Goal: Register for event/course

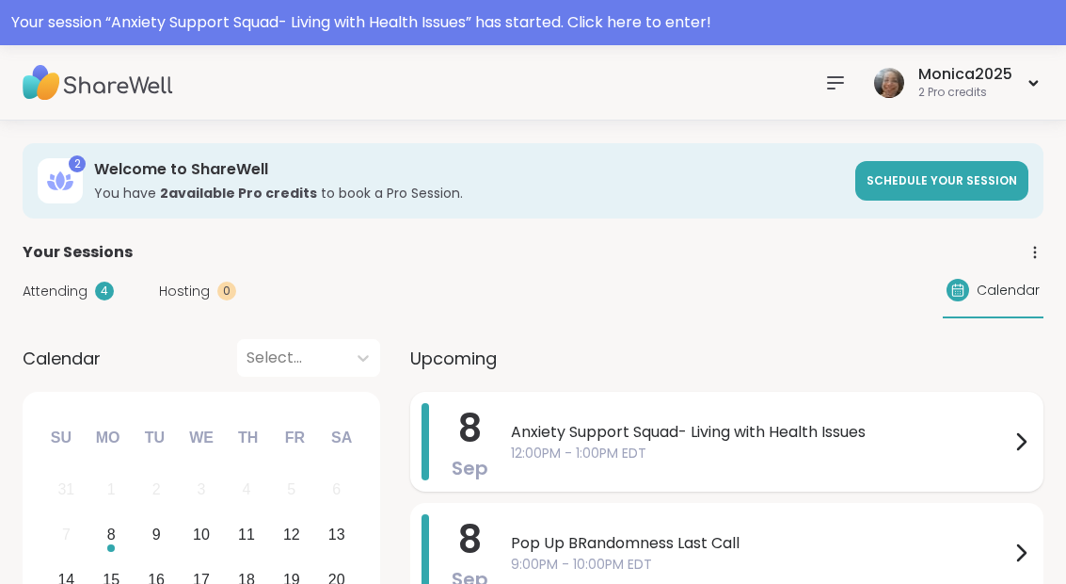
click at [649, 466] on div "Anxiety Support Squad- Living with Health Issues 12:00PM - 1:00PM EDT" at bounding box center [771, 441] width 521 height 77
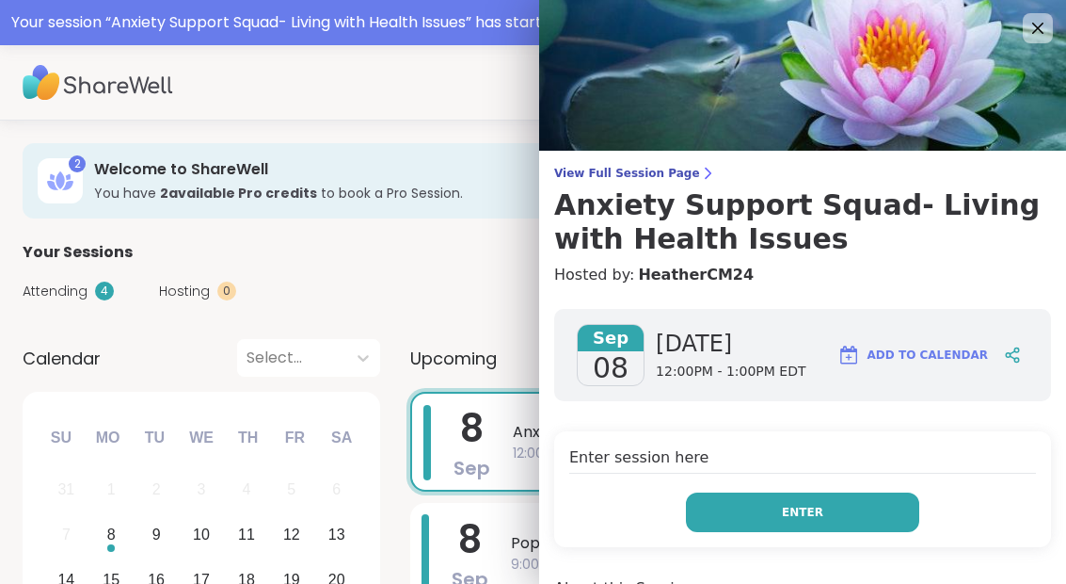
click at [744, 504] on button "Enter" at bounding box center [802, 512] width 233 height 40
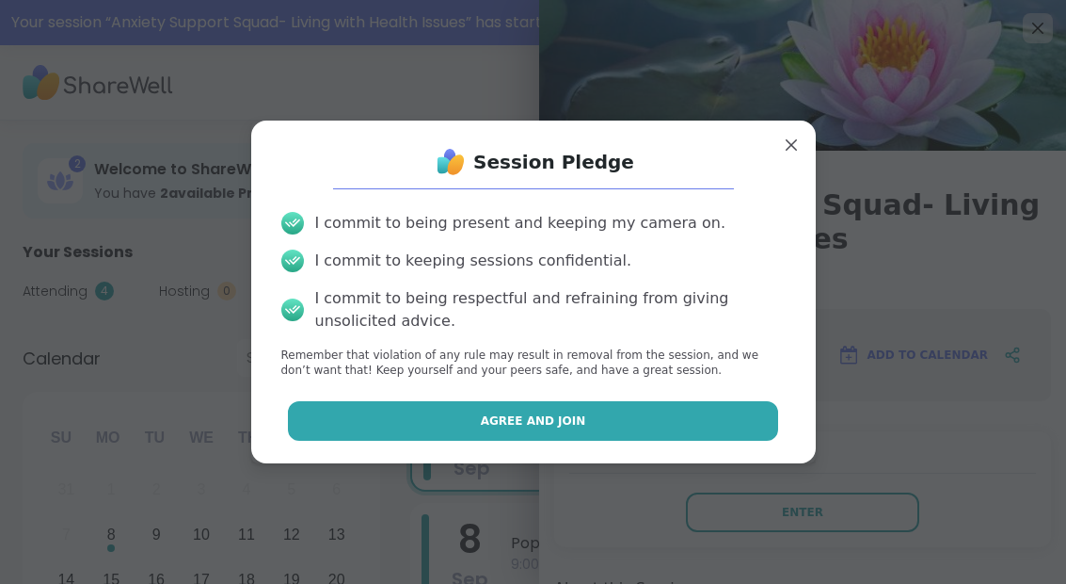
click at [665, 439] on button "Agree and Join" at bounding box center [533, 421] width 490 height 40
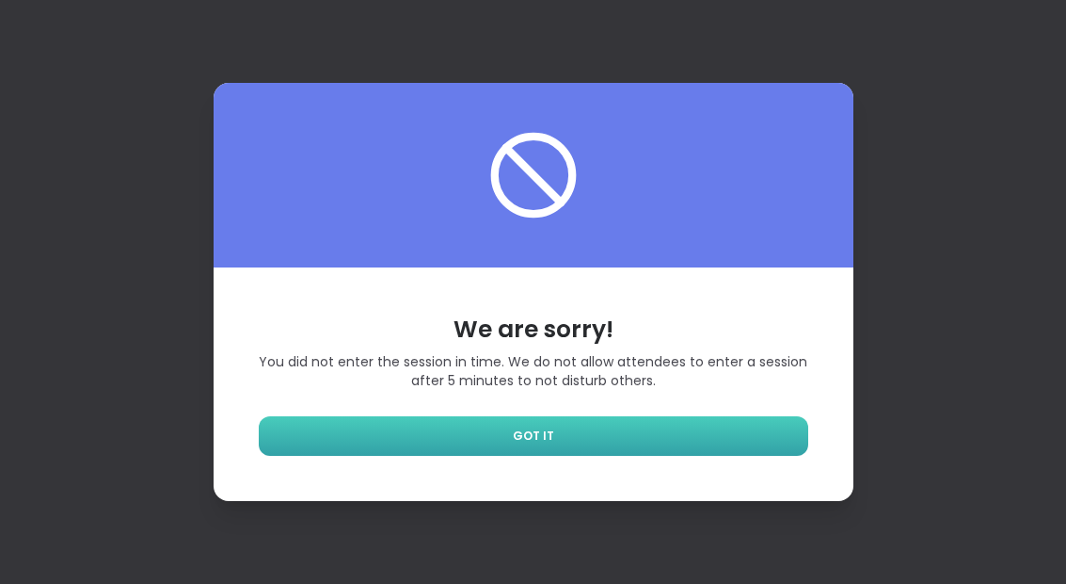
click at [625, 456] on link "GOT IT" at bounding box center [534, 436] width 550 height 40
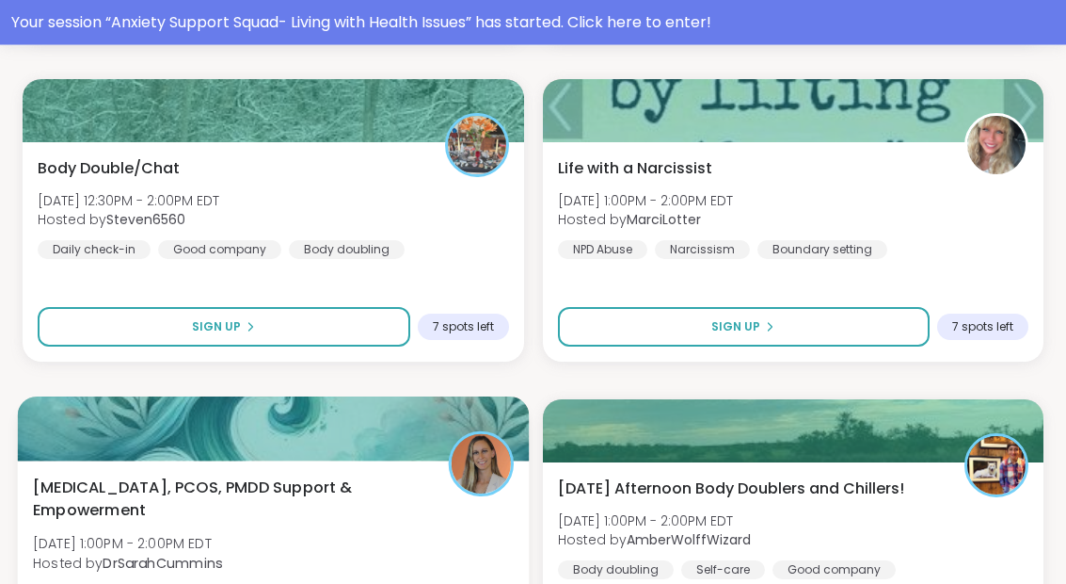
scroll to position [1366, 0]
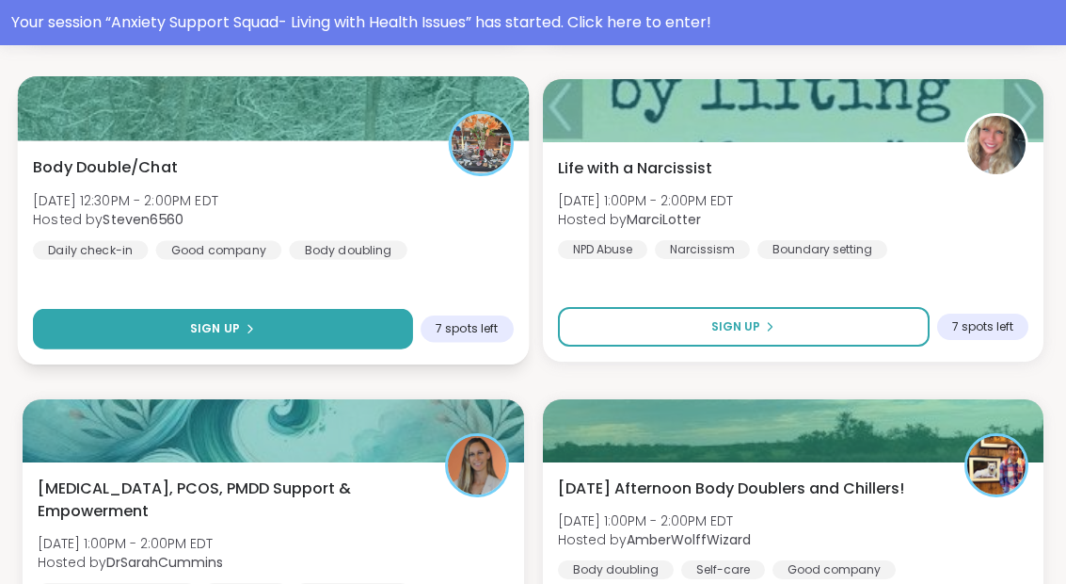
click at [328, 337] on button "Sign Up" at bounding box center [222, 329] width 379 height 40
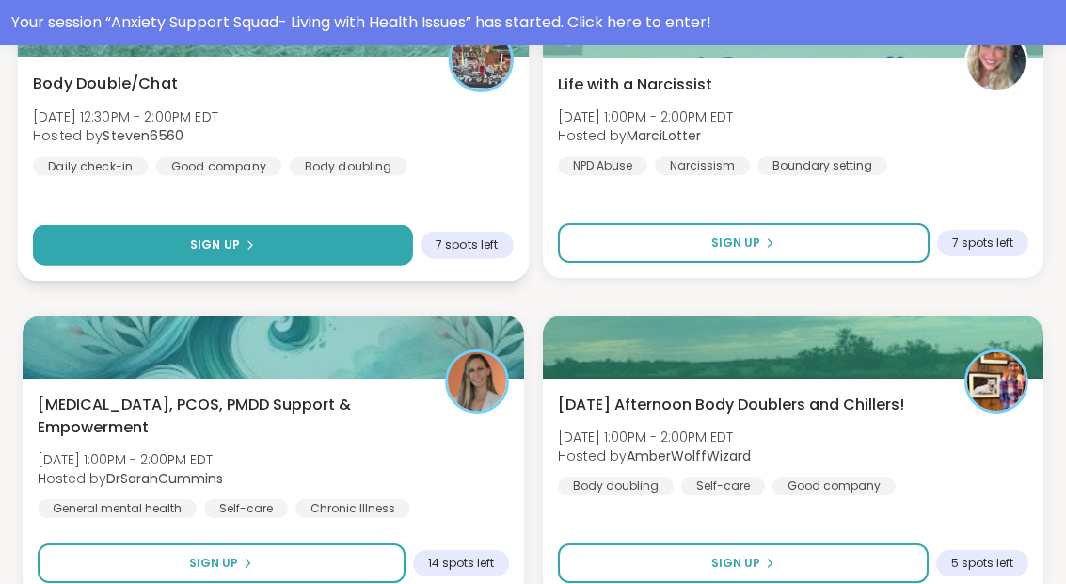
scroll to position [1355, 0]
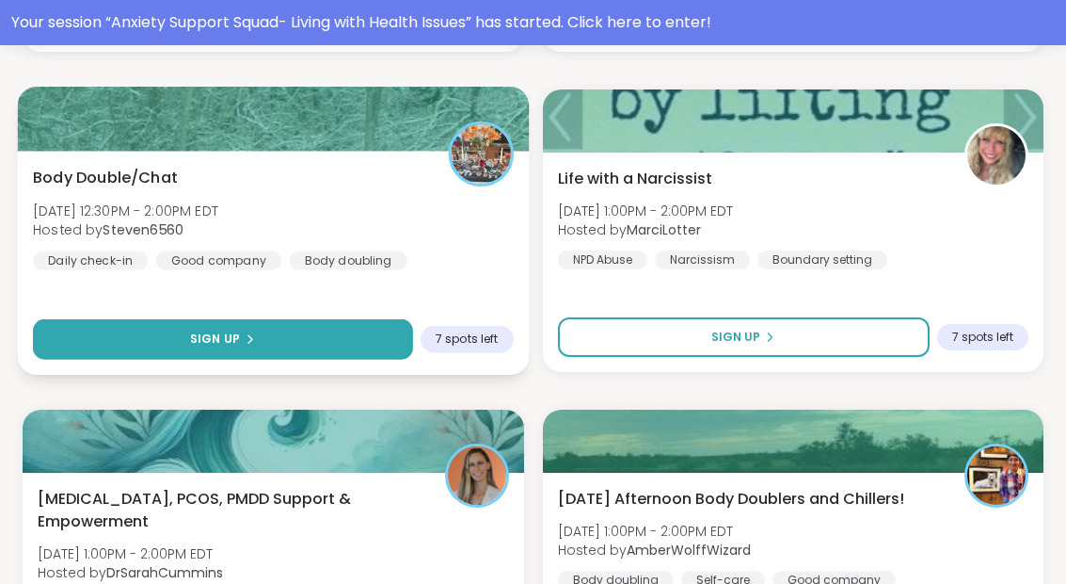
click at [229, 346] on span "Sign Up" at bounding box center [215, 338] width 50 height 17
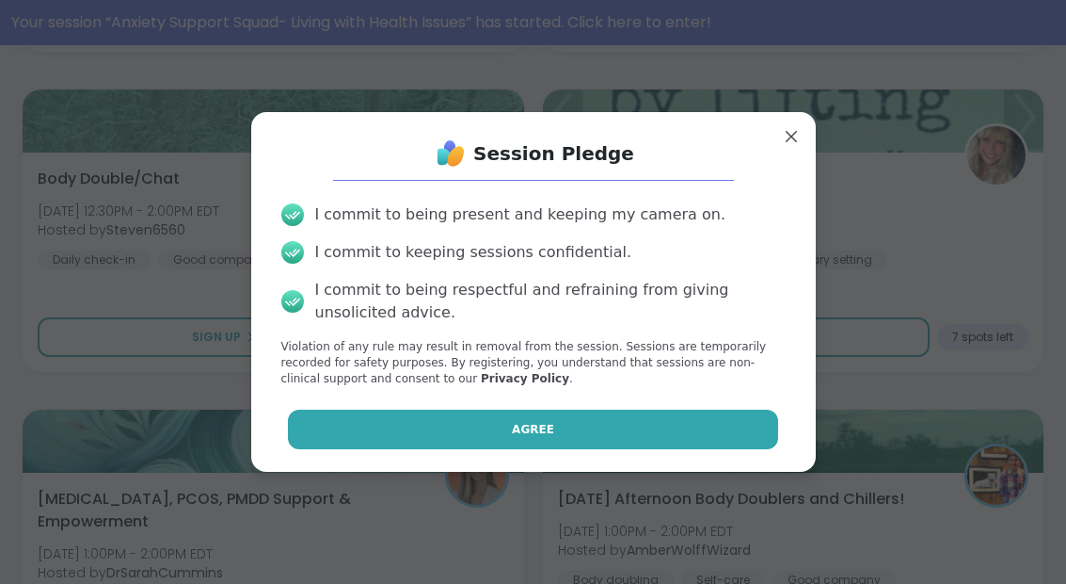
click at [463, 425] on button "Agree" at bounding box center [533, 429] width 490 height 40
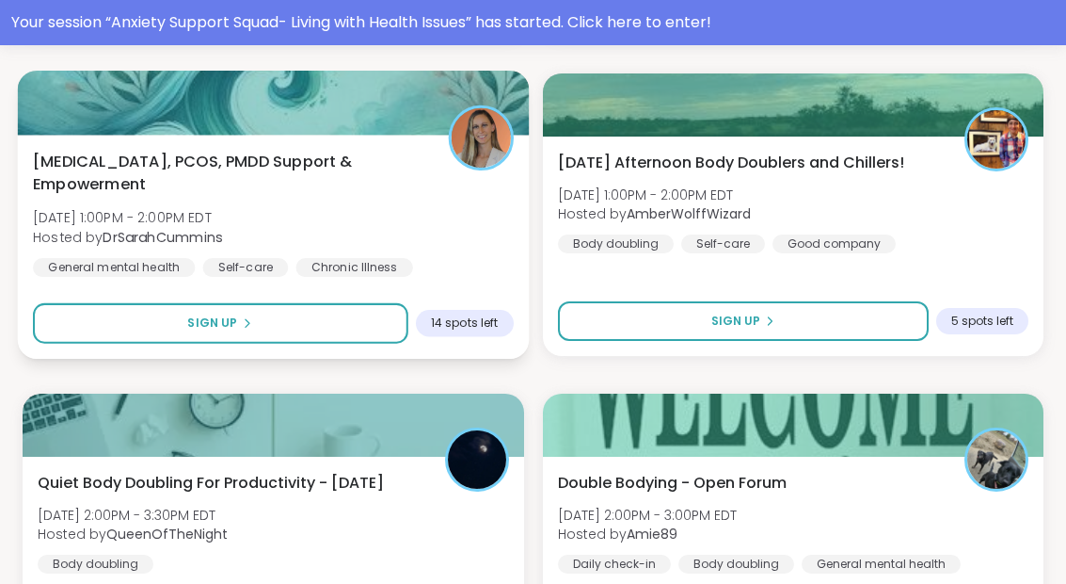
scroll to position [1696, 0]
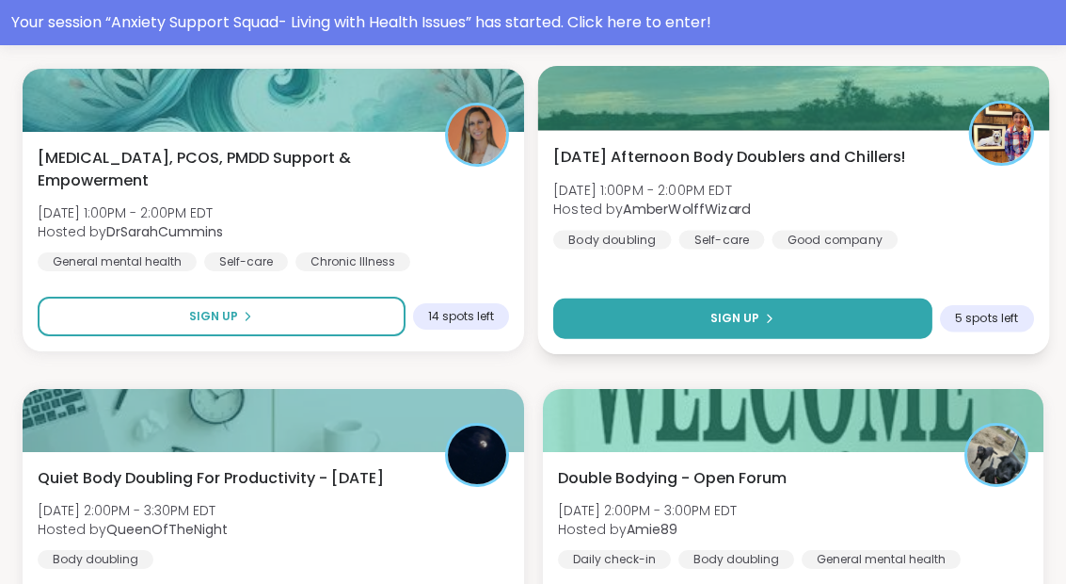
click at [740, 326] on span "Sign Up" at bounding box center [735, 318] width 50 height 17
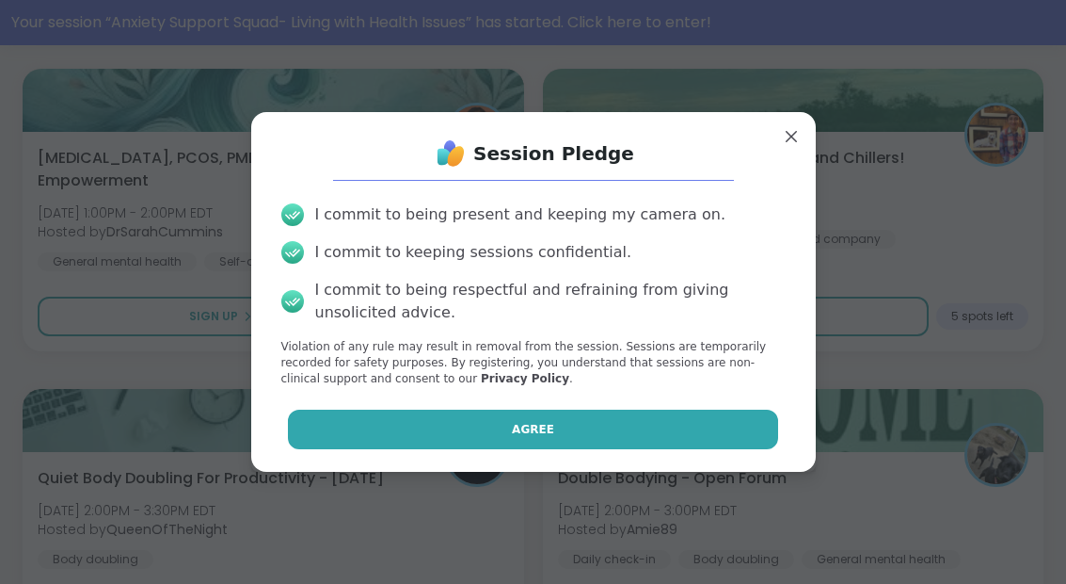
click at [554, 449] on button "Agree" at bounding box center [533, 429] width 490 height 40
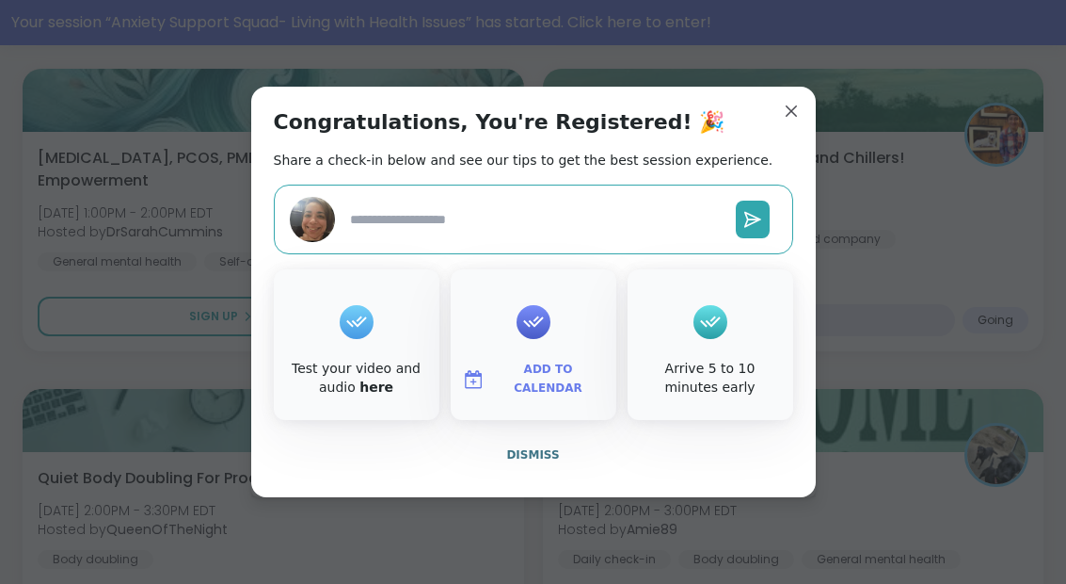
click at [534, 397] on span "Add to Calendar" at bounding box center [548, 378] width 113 height 37
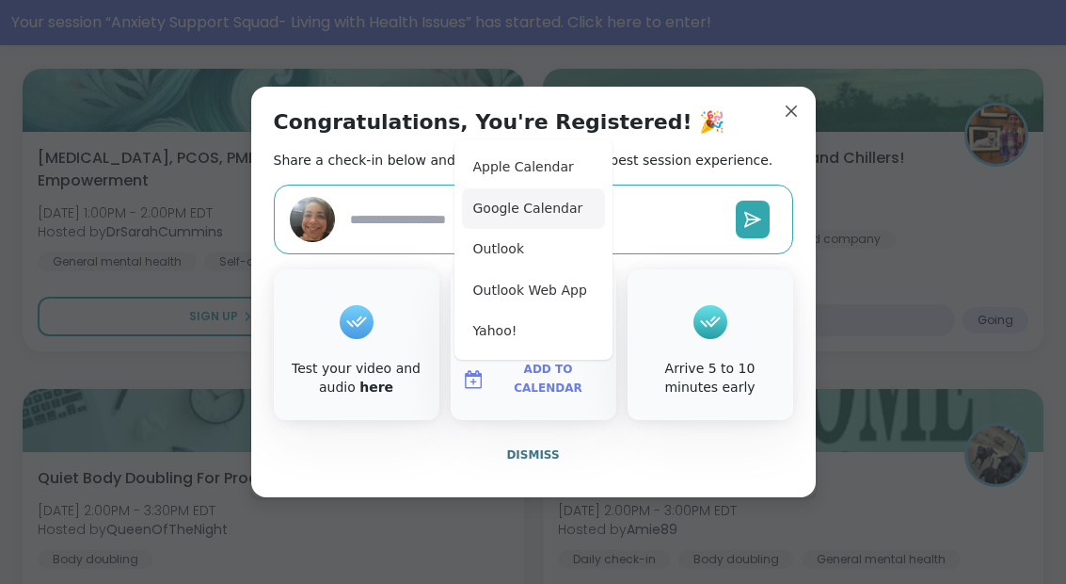
click at [546, 230] on button "Google Calendar" at bounding box center [533, 208] width 143 height 41
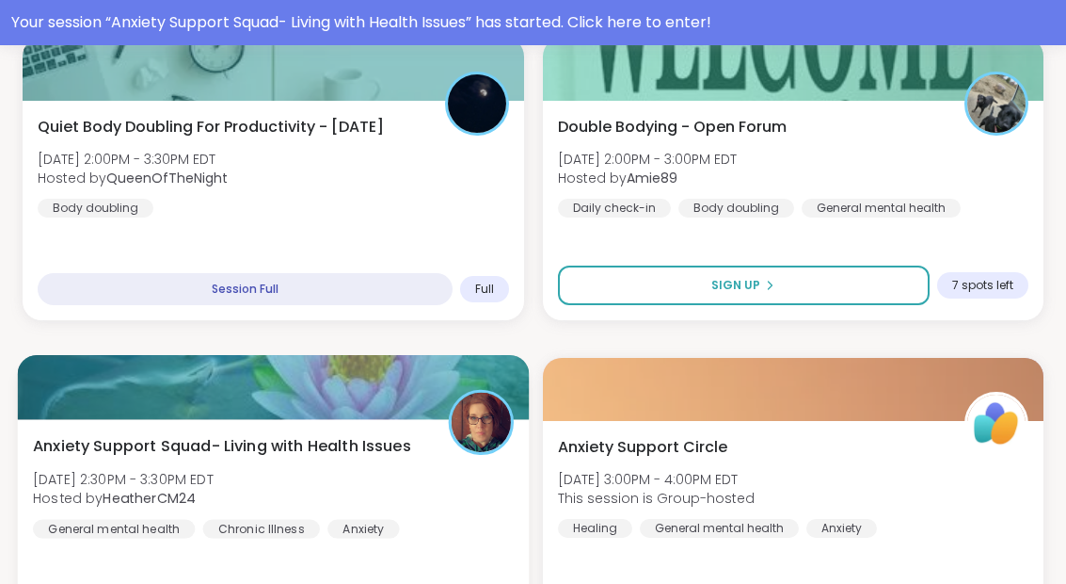
scroll to position [2048, 0]
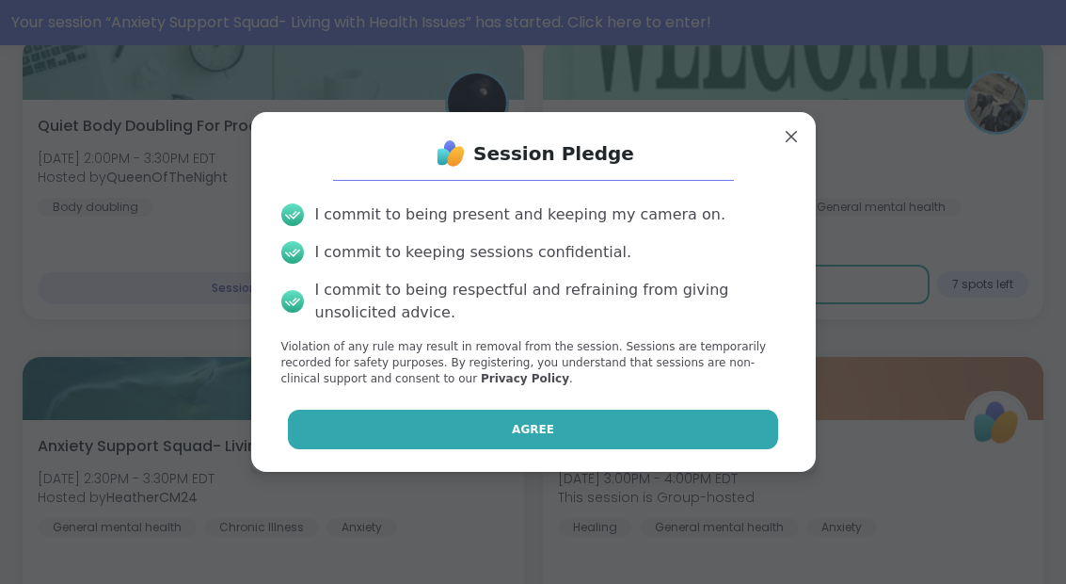
click at [489, 449] on button "Agree" at bounding box center [533, 429] width 490 height 40
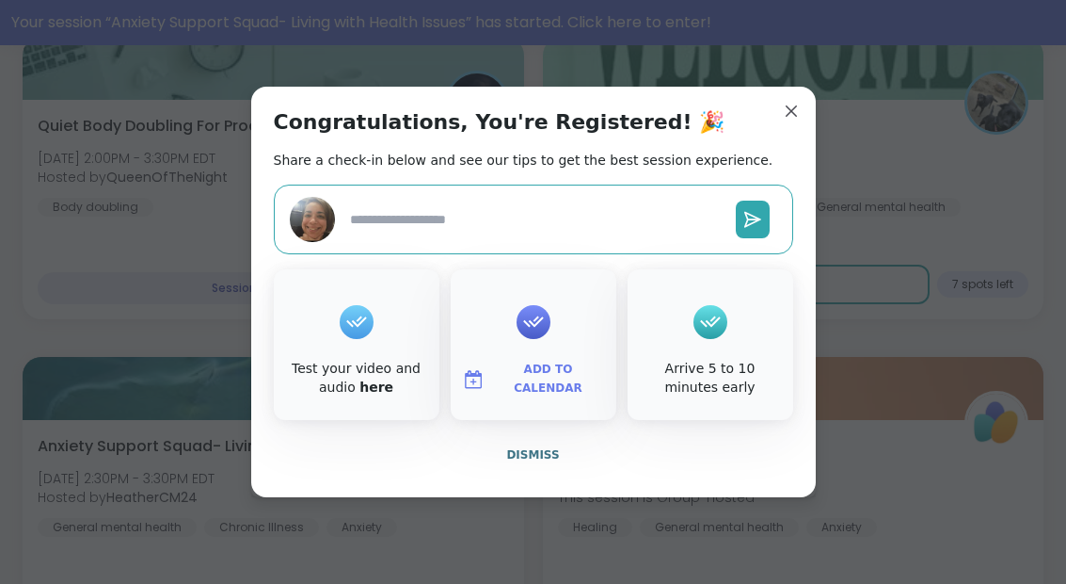
click at [552, 397] on span "Add to Calendar" at bounding box center [548, 378] width 113 height 37
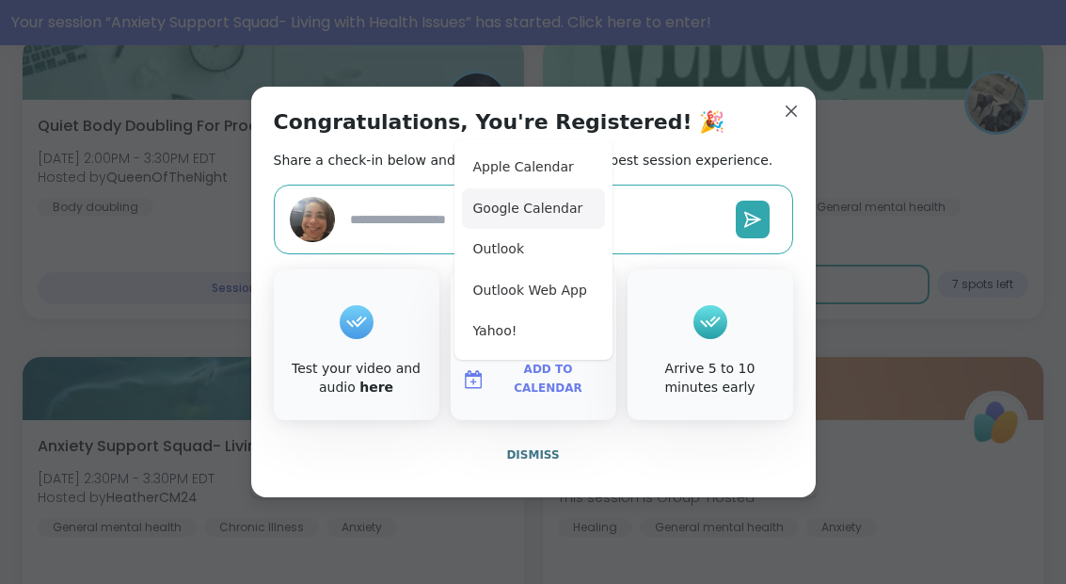
click at [553, 230] on button "Google Calendar" at bounding box center [533, 208] width 143 height 41
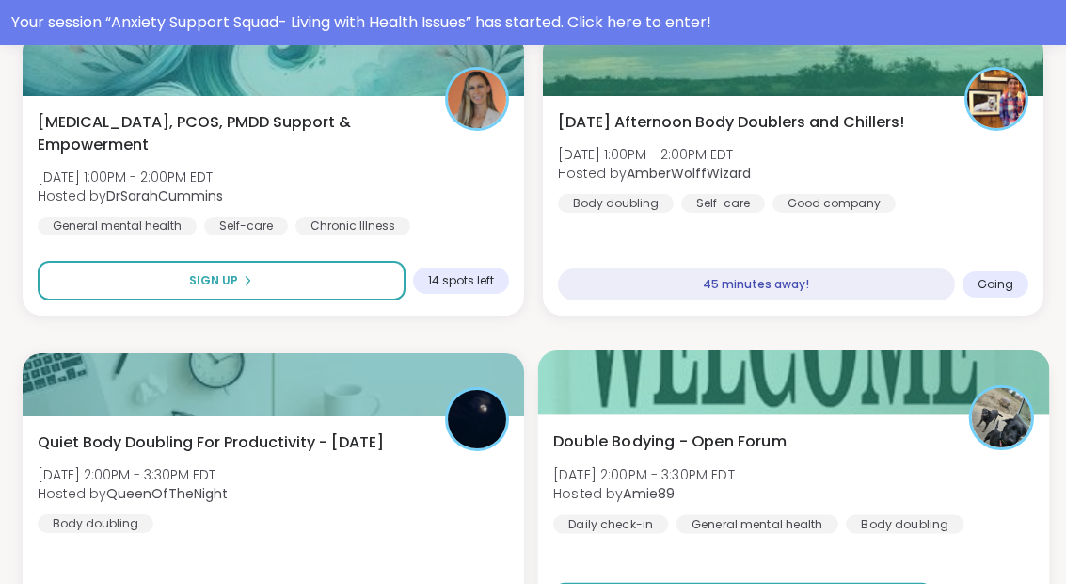
scroll to position [1726, 0]
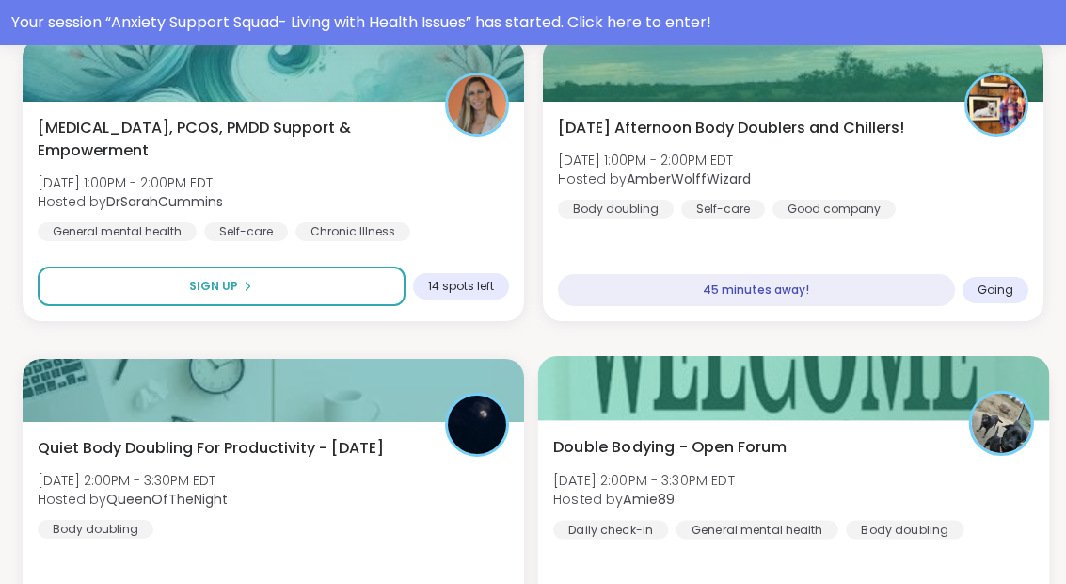
click at [706, 571] on div "Double Bodying - Open Forum Mon, Sep 08 | 2:00PM - 3:30PM EDT Hosted by Amie89 …" at bounding box center [792, 532] width 511 height 224
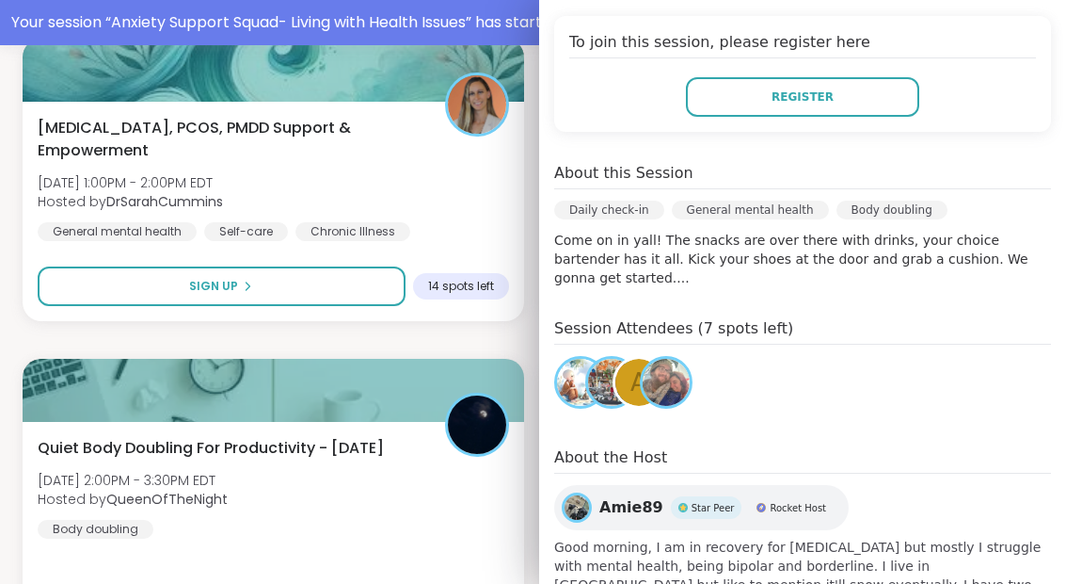
scroll to position [380, 0]
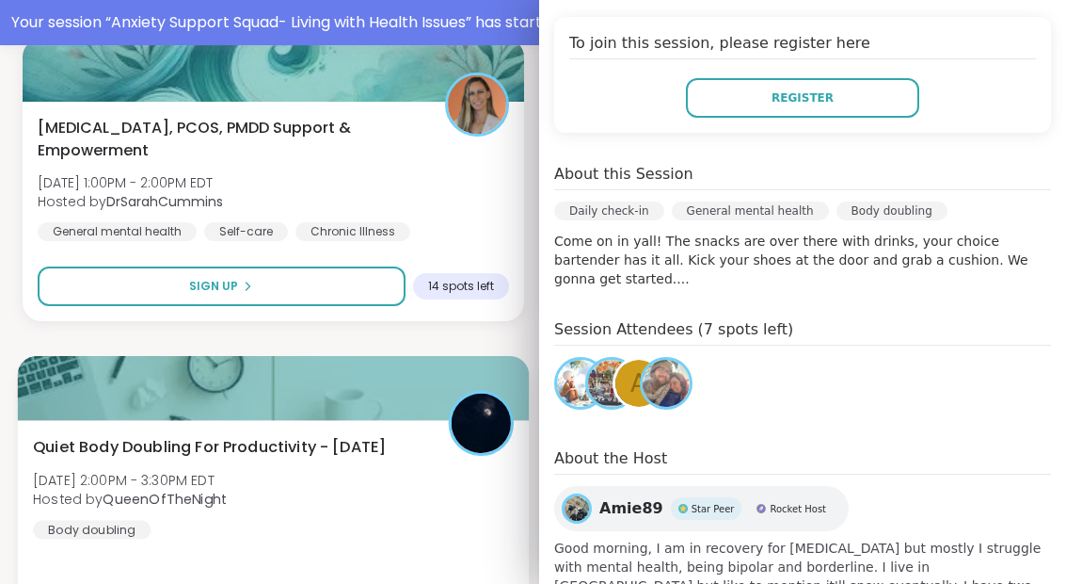
click at [276, 557] on div "Quiet Body Doubling For Productivity - [DATE] [DATE] 2:00PM - 3:30PM EDT Hosted…" at bounding box center [273, 532] width 511 height 224
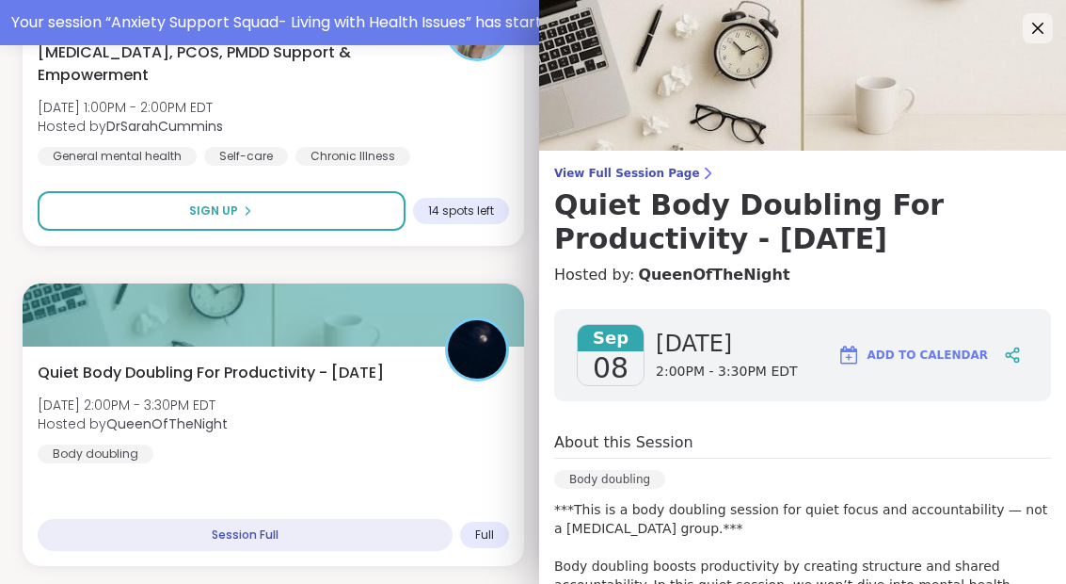
scroll to position [0, 0]
click at [1035, 37] on icon at bounding box center [1038, 28] width 24 height 24
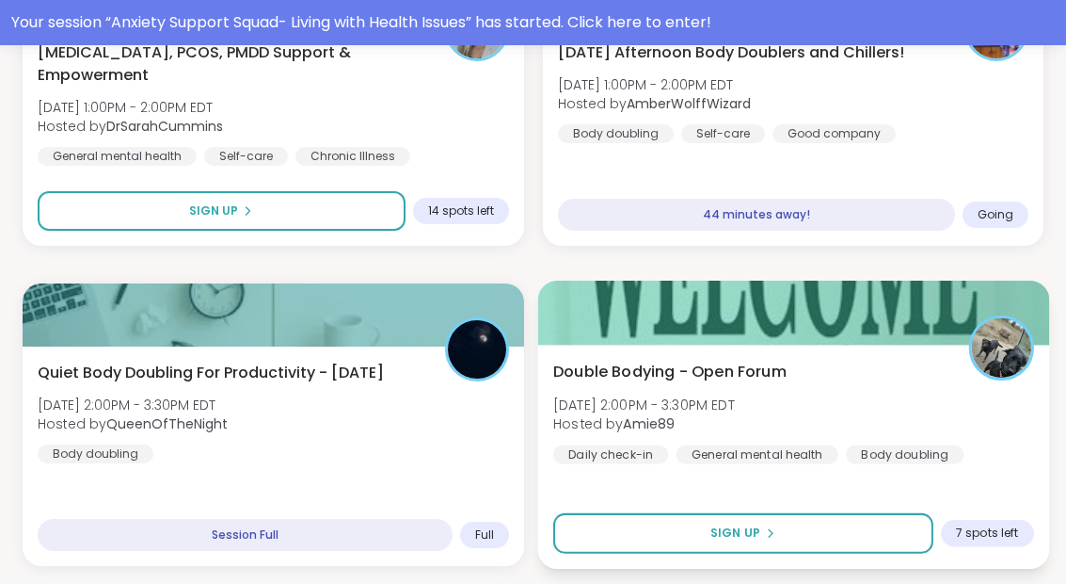
click at [793, 421] on div "Double Bodying - Open Forum Mon, Sep 08 | 2:00PM - 3:30PM EDT Hosted by Amie89 …" at bounding box center [793, 412] width 481 height 104
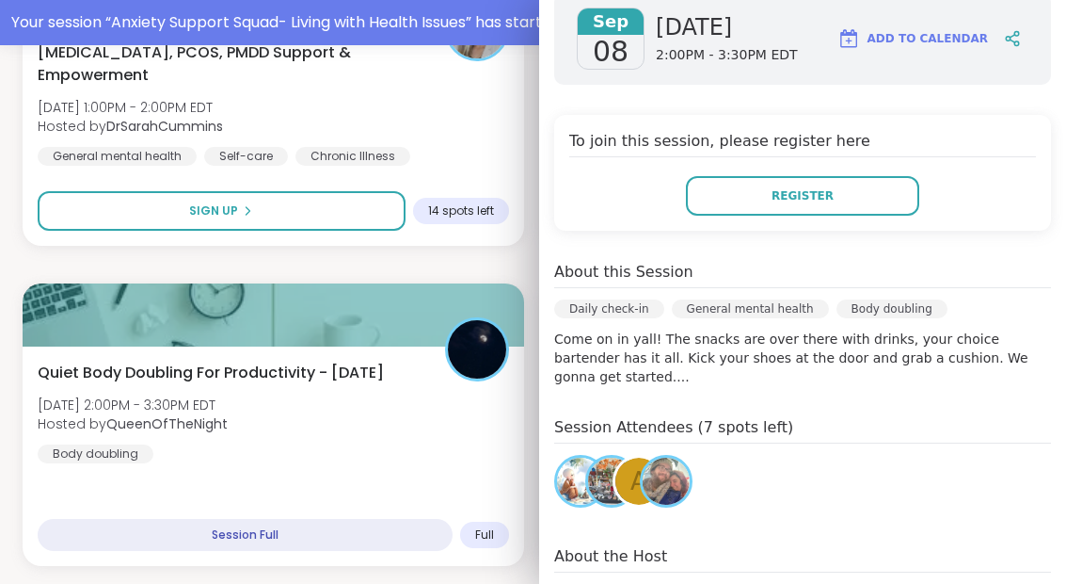
scroll to position [353, 0]
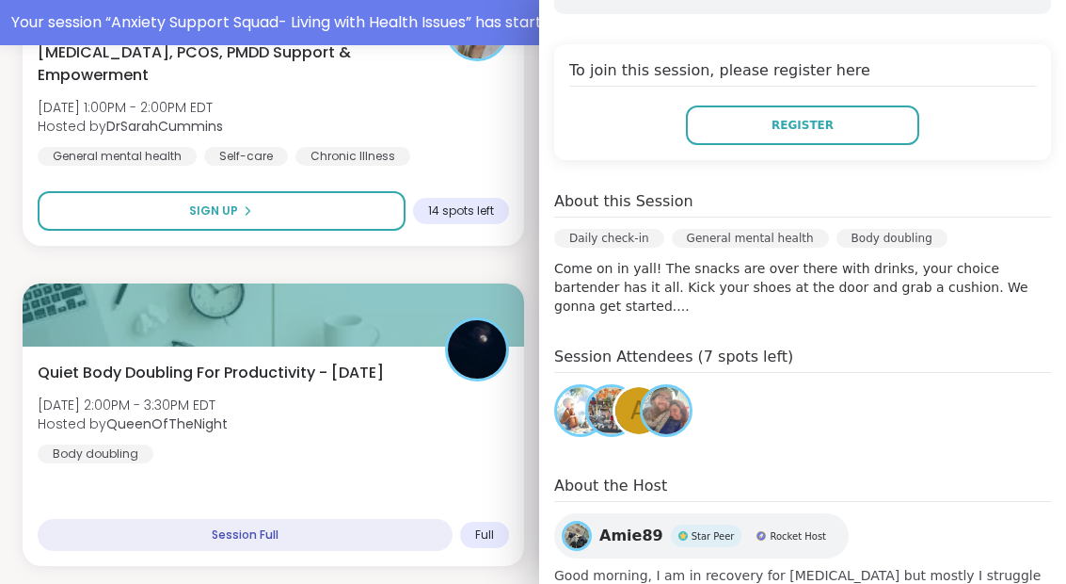
click at [602, 387] on img at bounding box center [611, 410] width 47 height 47
click at [635, 392] on span "A" at bounding box center [639, 410] width 17 height 37
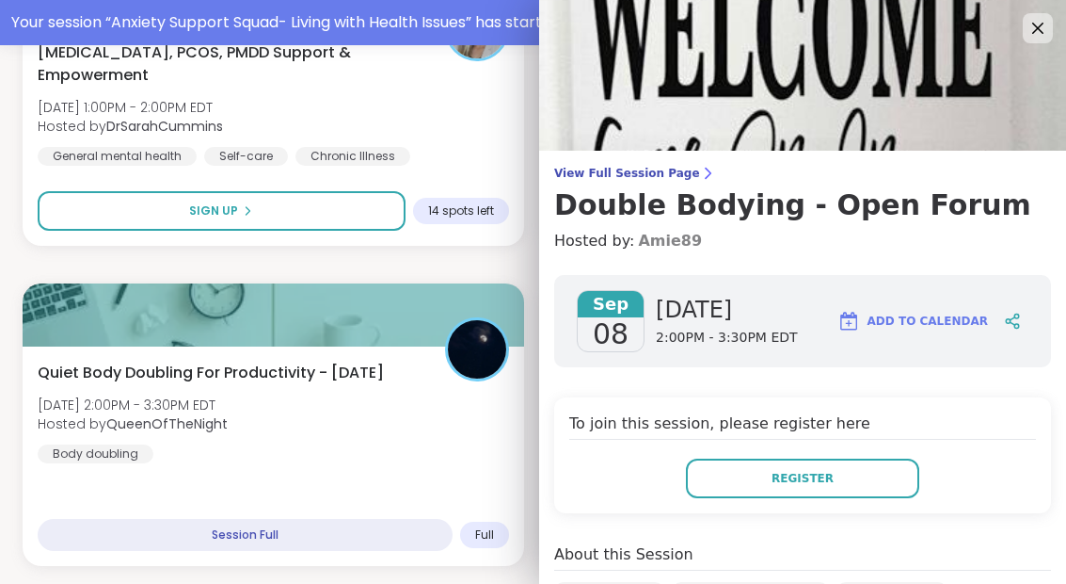
scroll to position [0, 0]
click at [661, 244] on link "Amie89" at bounding box center [670, 241] width 64 height 23
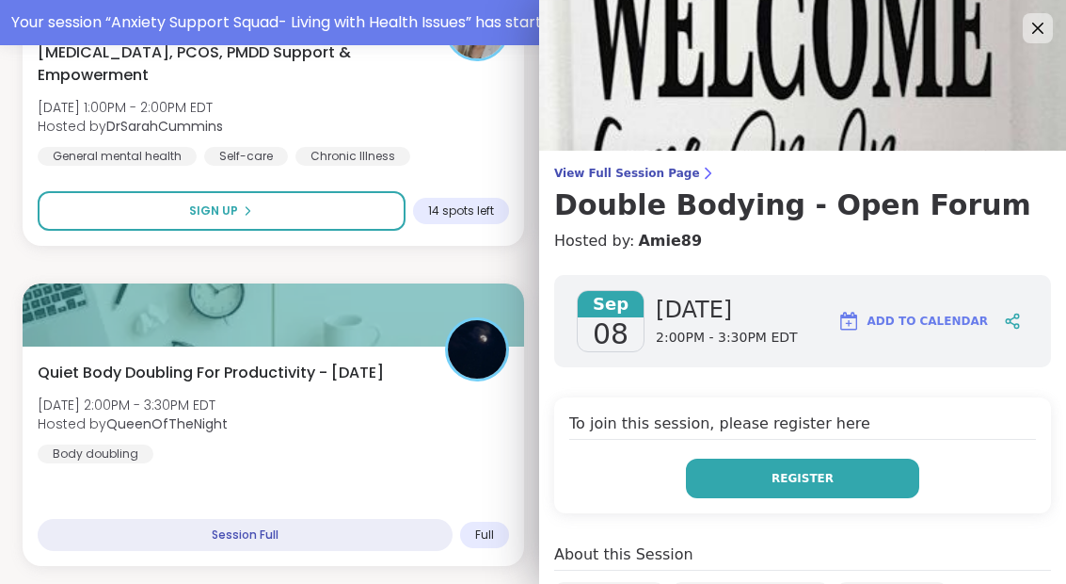
click at [772, 492] on button "Register" at bounding box center [802, 478] width 233 height 40
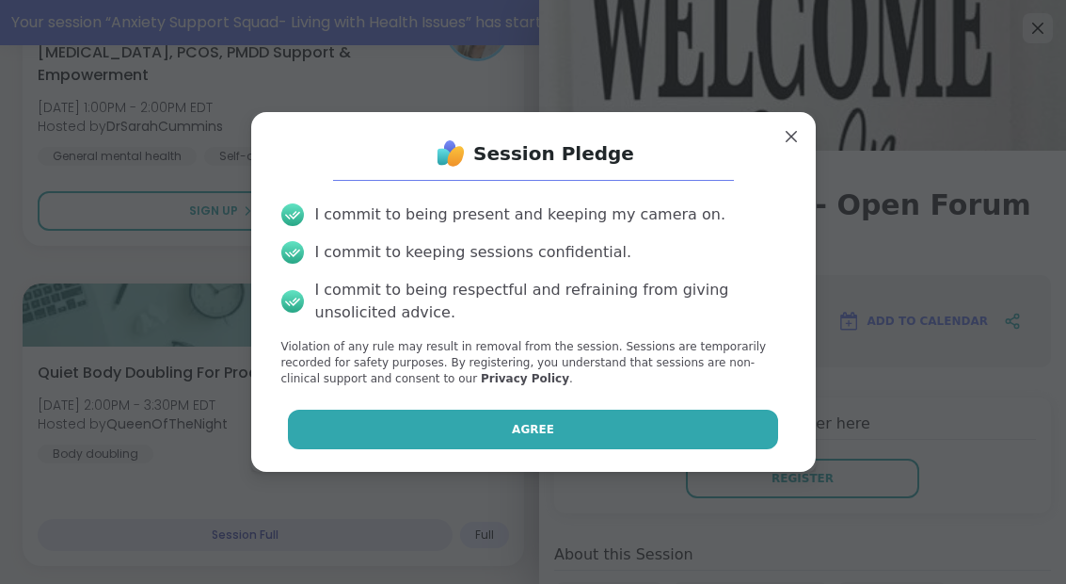
click at [554, 432] on button "Agree" at bounding box center [533, 429] width 490 height 40
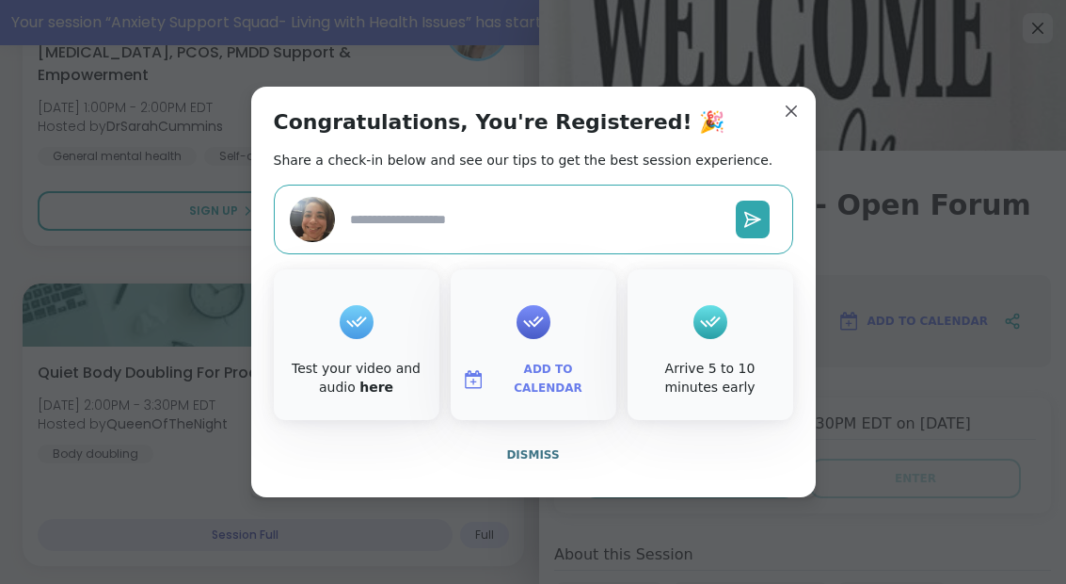
click at [537, 386] on span "Add to Calendar" at bounding box center [548, 378] width 113 height 37
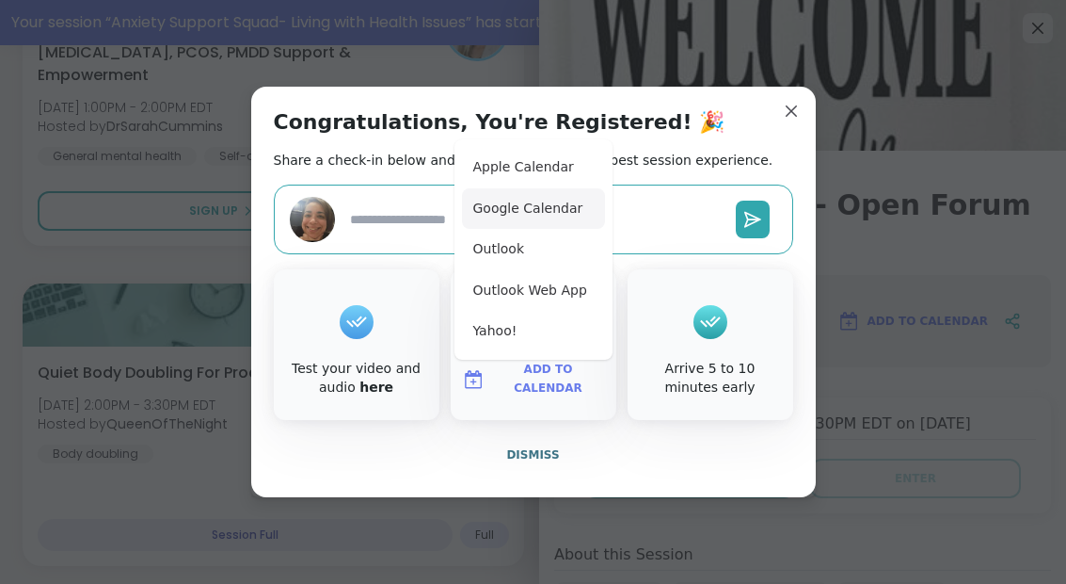
click at [556, 202] on button "Google Calendar" at bounding box center [533, 208] width 143 height 41
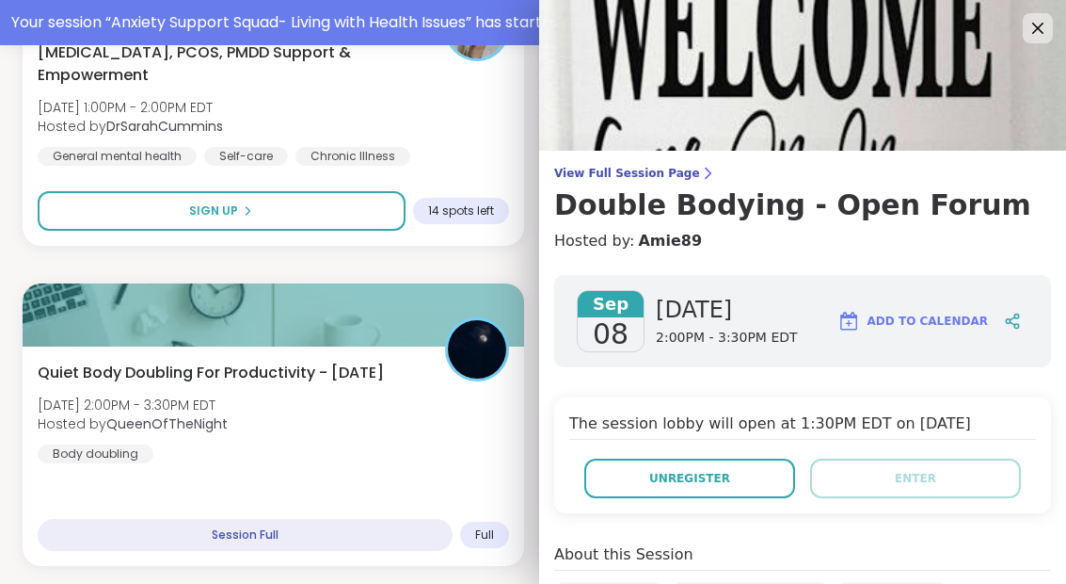
drag, startPoint x: 780, startPoint y: 114, endPoint x: 793, endPoint y: 115, distance: 12.3
click at [1034, 25] on icon at bounding box center [1039, 29] width 12 height 12
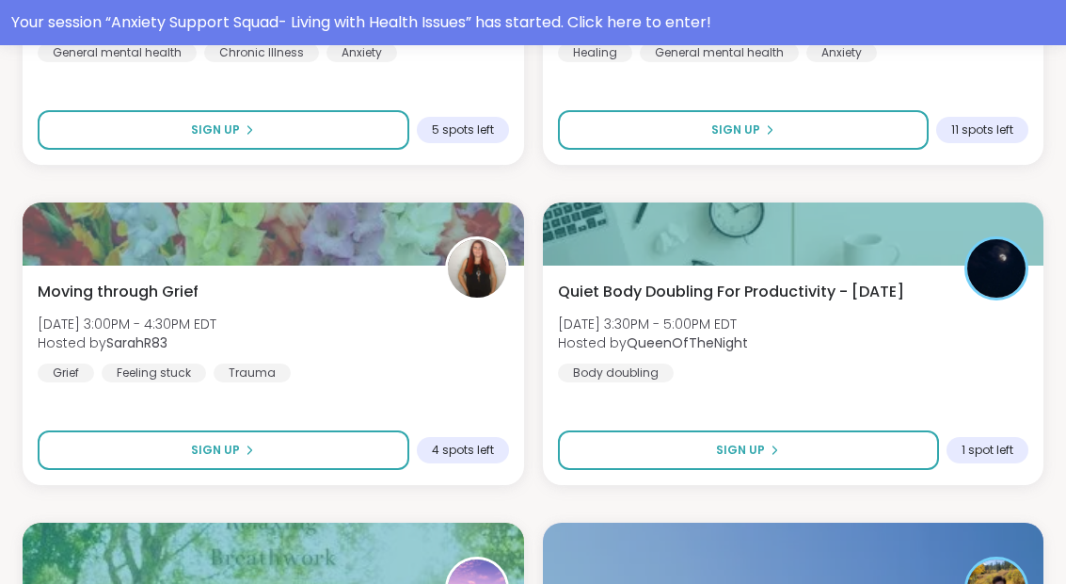
scroll to position [2630, 0]
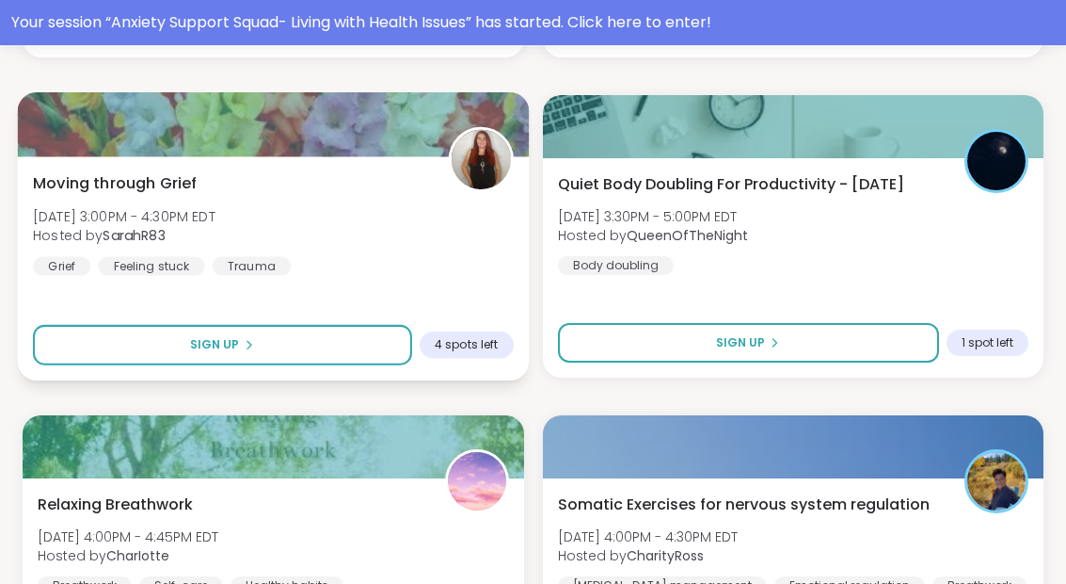
click at [427, 239] on div "Moving through Grief Mon, Sep 08 | 3:00PM - 4:30PM EDT Hosted by SarahR83 Grief…" at bounding box center [273, 223] width 481 height 104
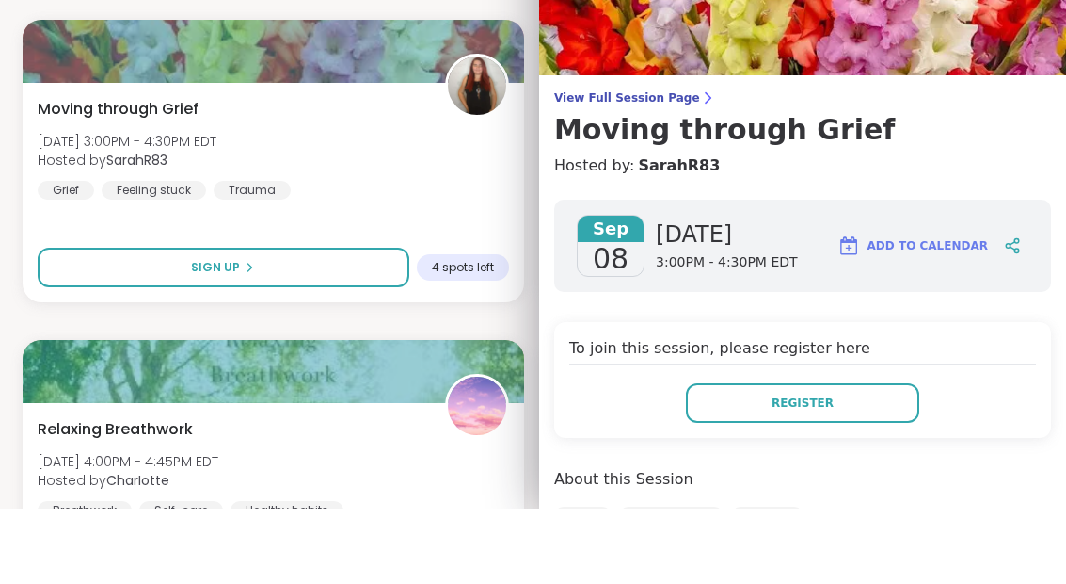
scroll to position [0, 0]
click at [1038, 29] on img at bounding box center [802, 75] width 527 height 151
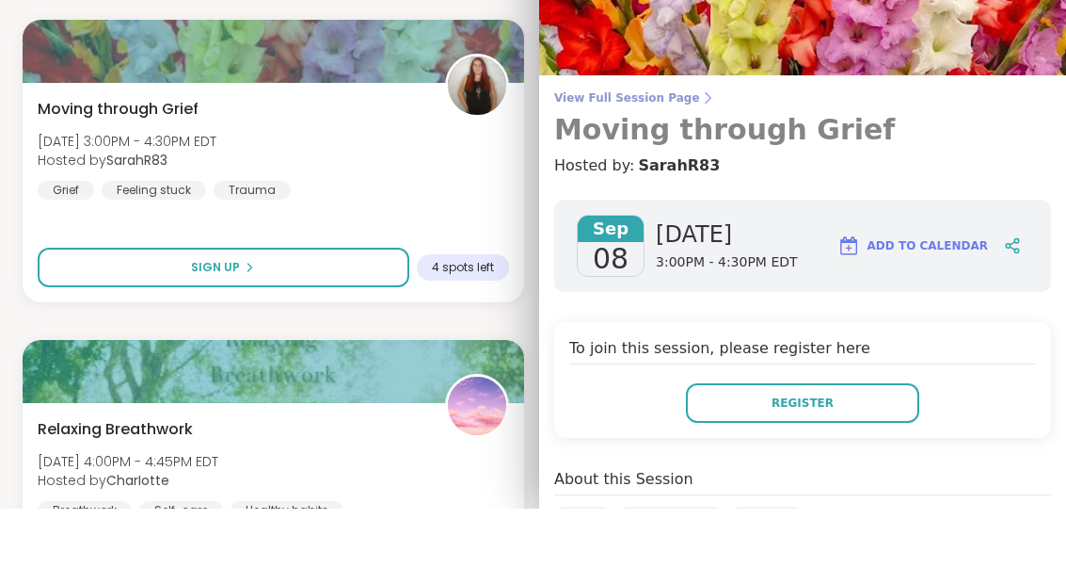
scroll to position [2705, 0]
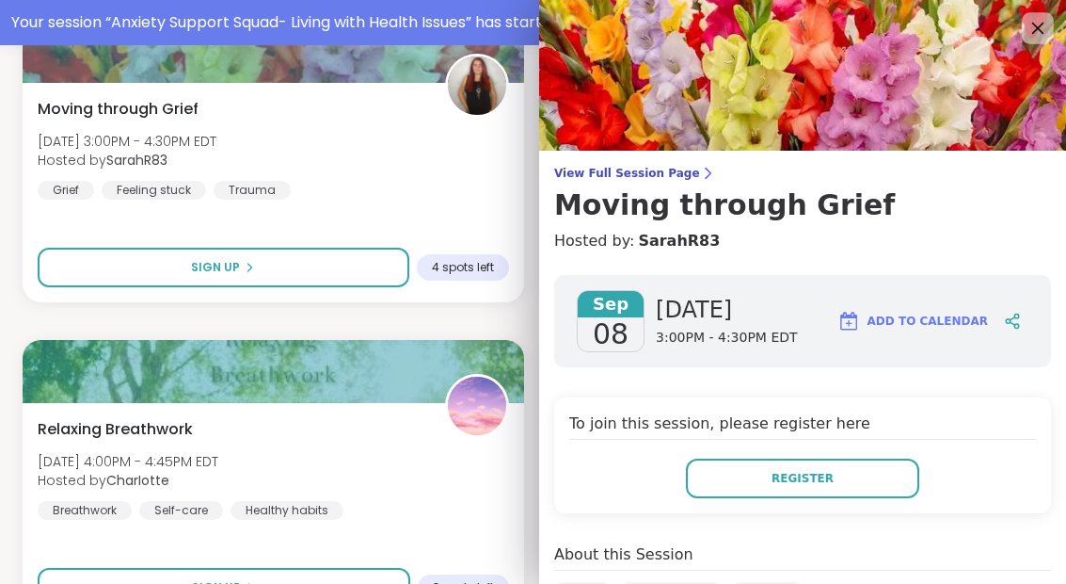
click at [1033, 33] on icon at bounding box center [1039, 29] width 12 height 12
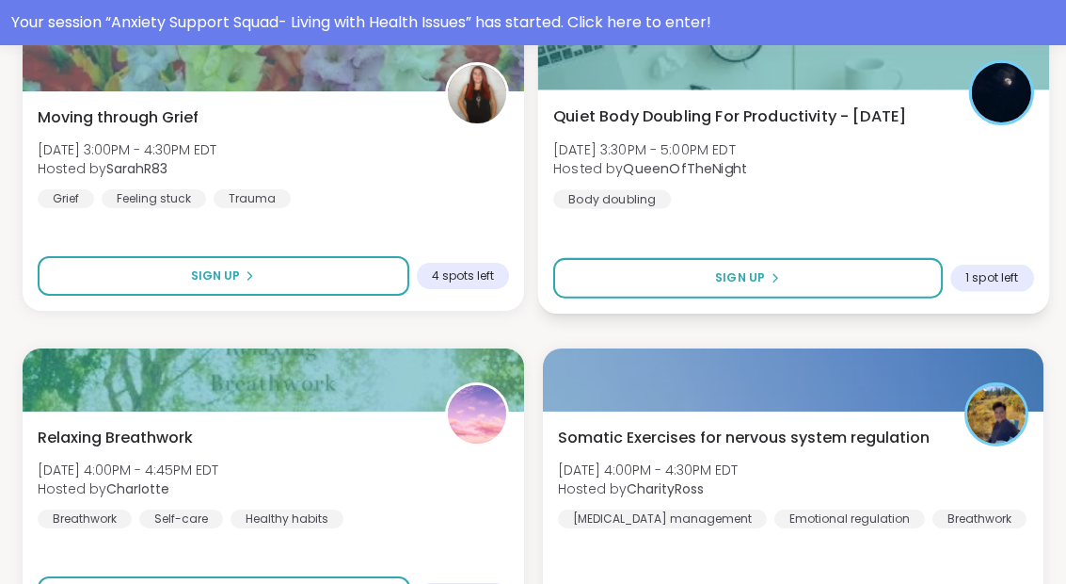
scroll to position [2696, 0]
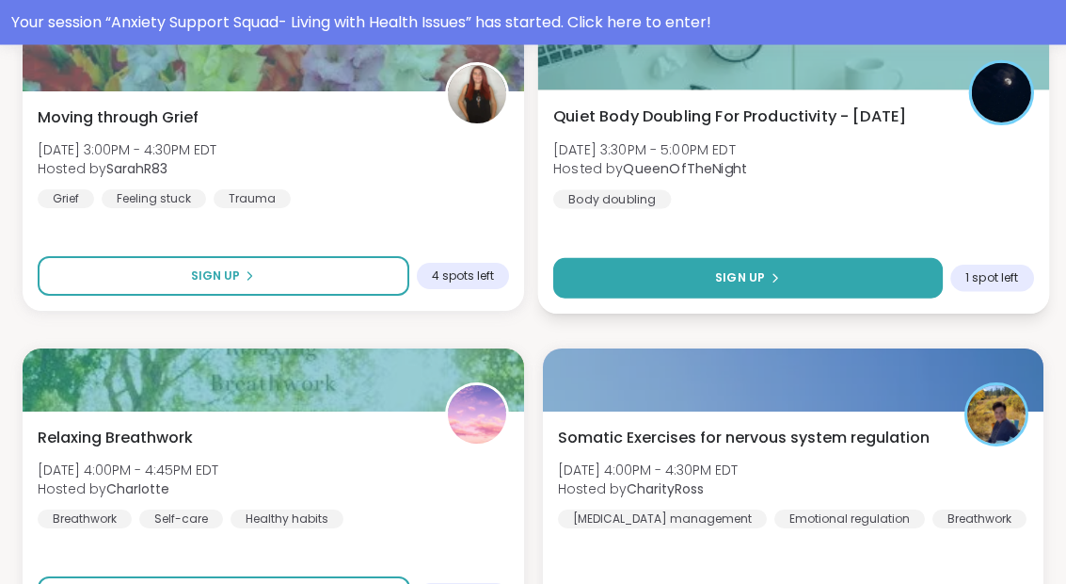
click at [697, 286] on button "Sign Up" at bounding box center [748, 279] width 390 height 40
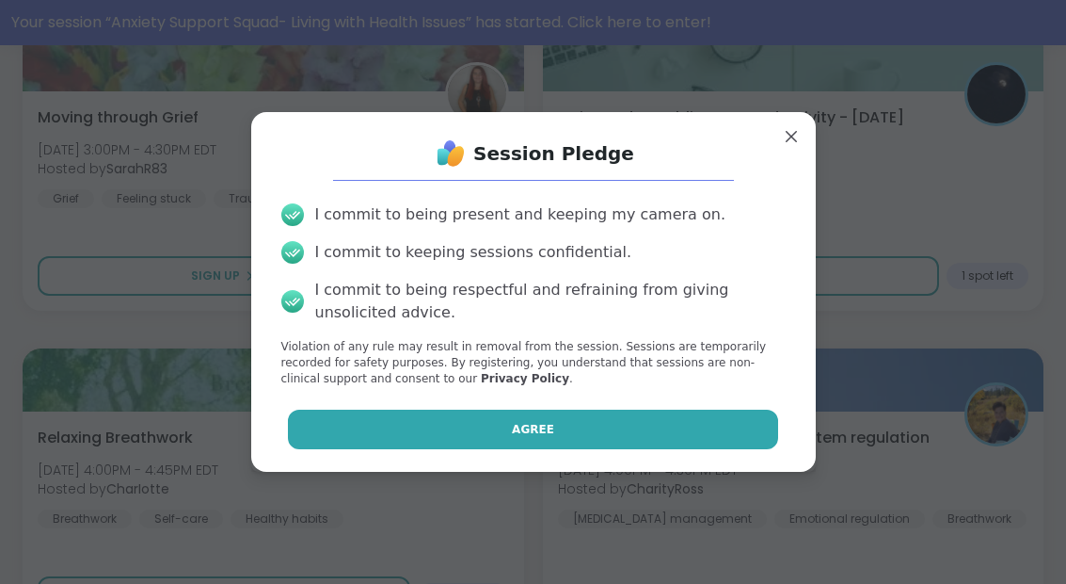
click at [576, 417] on button "Agree" at bounding box center [533, 429] width 490 height 40
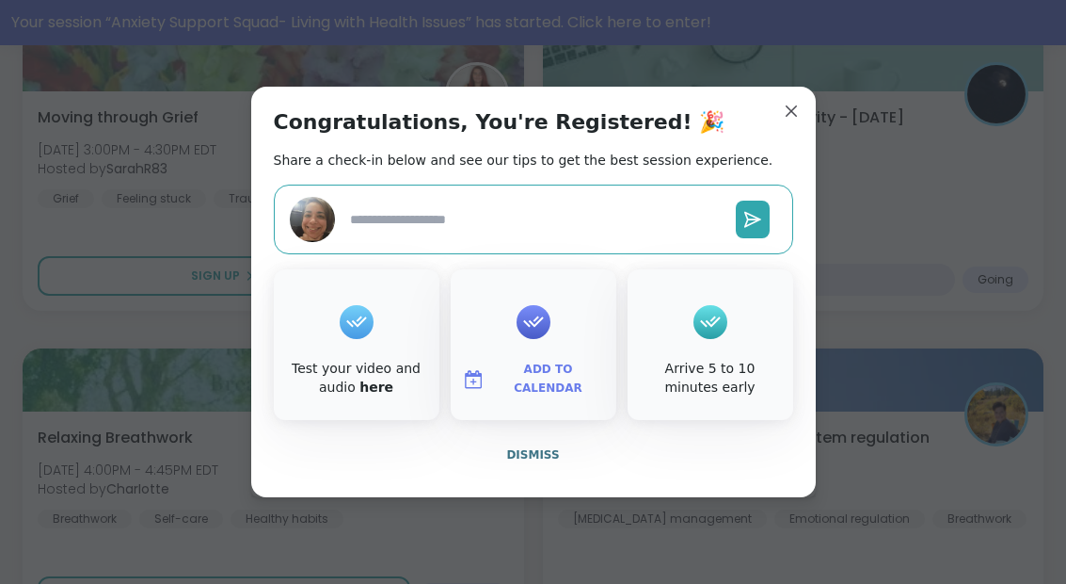
click at [557, 374] on span "Add to Calendar" at bounding box center [548, 378] width 113 height 37
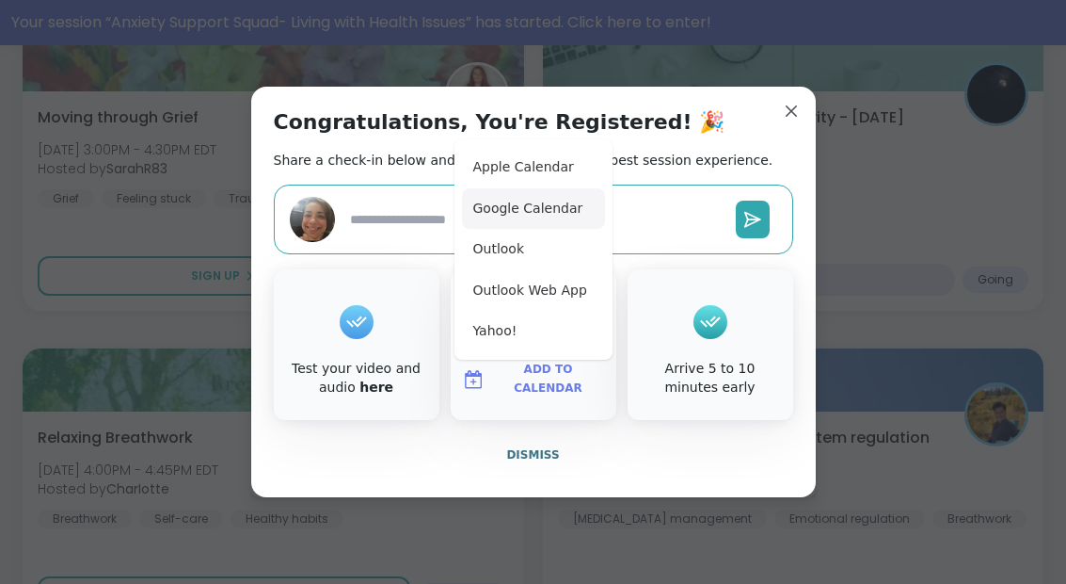
click at [544, 219] on button "Google Calendar" at bounding box center [533, 208] width 143 height 41
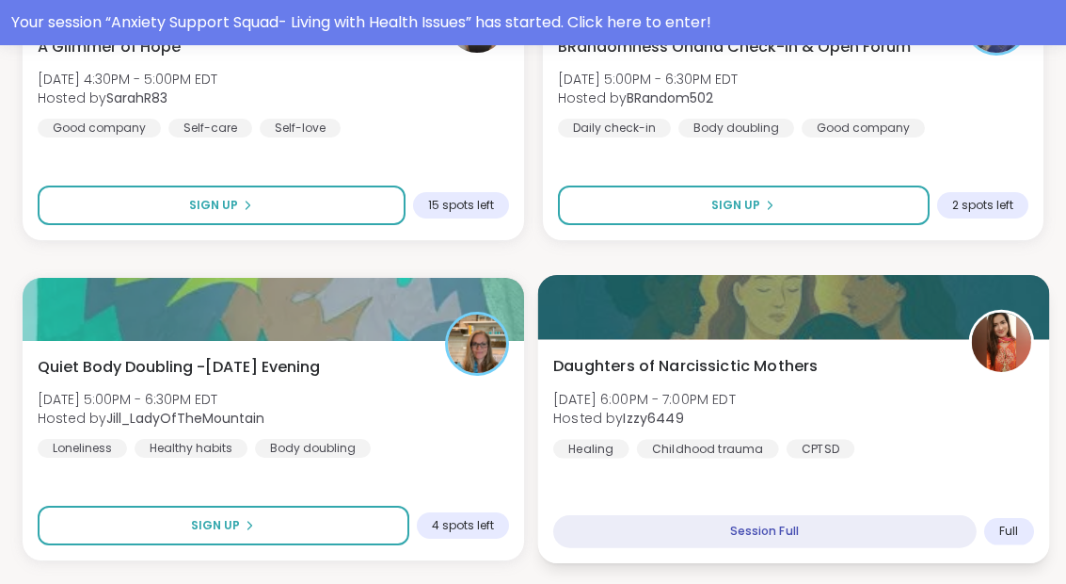
scroll to position [3464, 0]
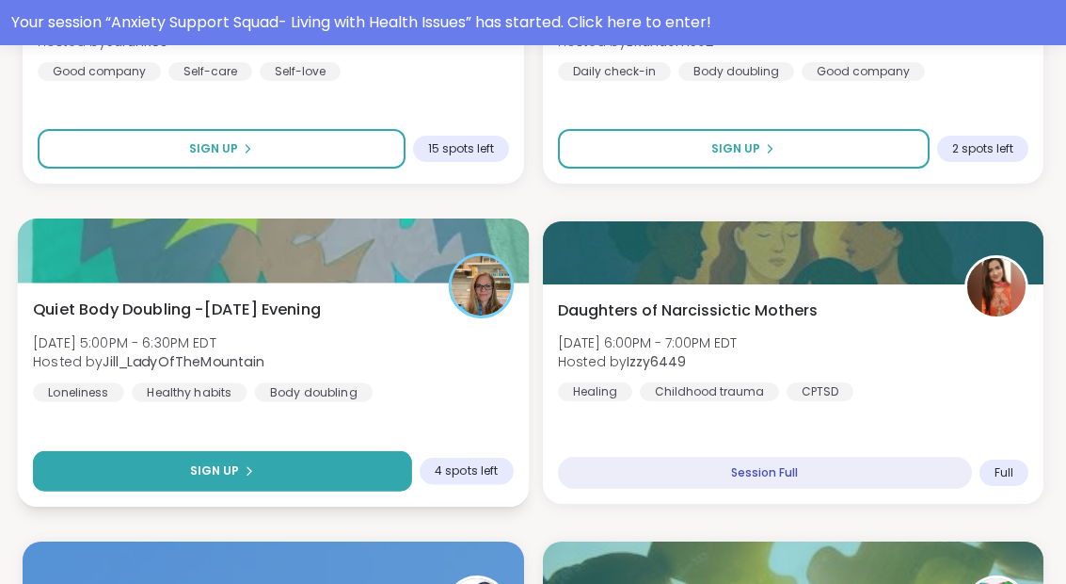
click at [232, 481] on button "Sign Up" at bounding box center [222, 471] width 378 height 40
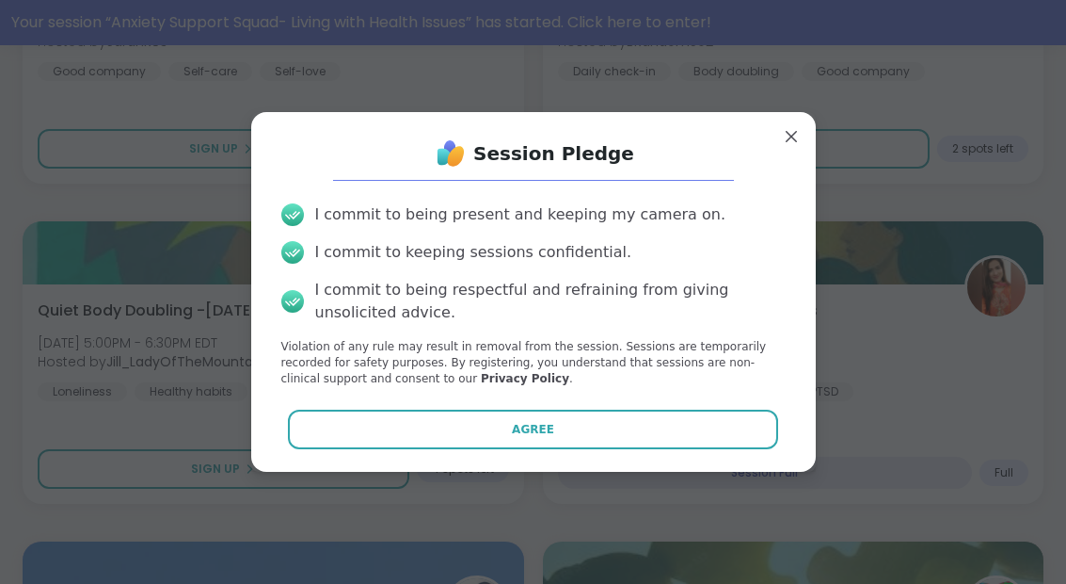
click at [483, 471] on div "Session Pledge I commit to being present and keeping my camera on. I commit to …" at bounding box center [533, 291] width 565 height 359
click at [488, 456] on div "Session Pledge I commit to being present and keeping my camera on. I commit to …" at bounding box center [533, 291] width 535 height 328
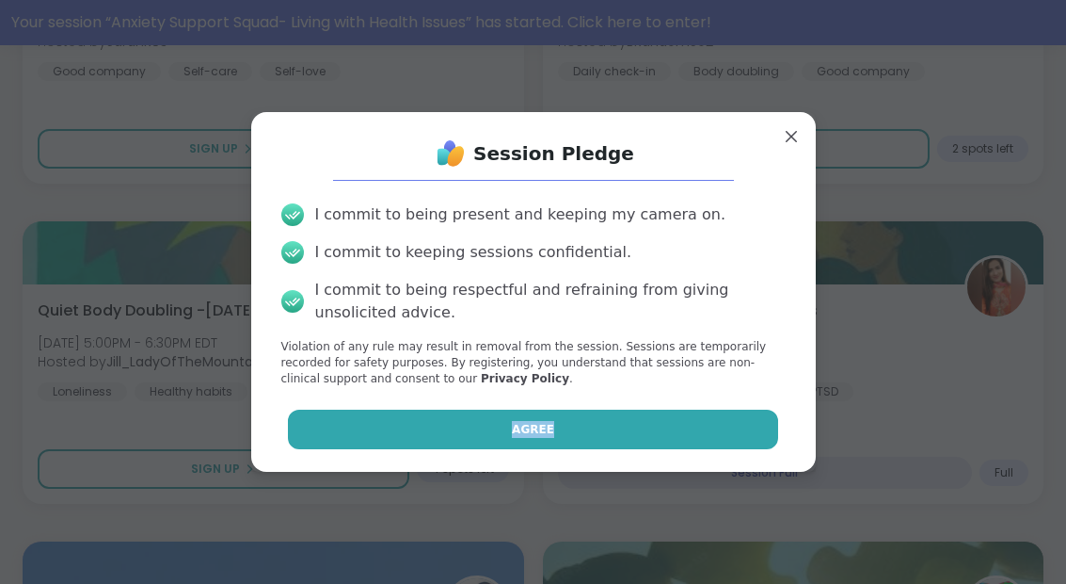
click at [493, 449] on button "Agree" at bounding box center [533, 429] width 490 height 40
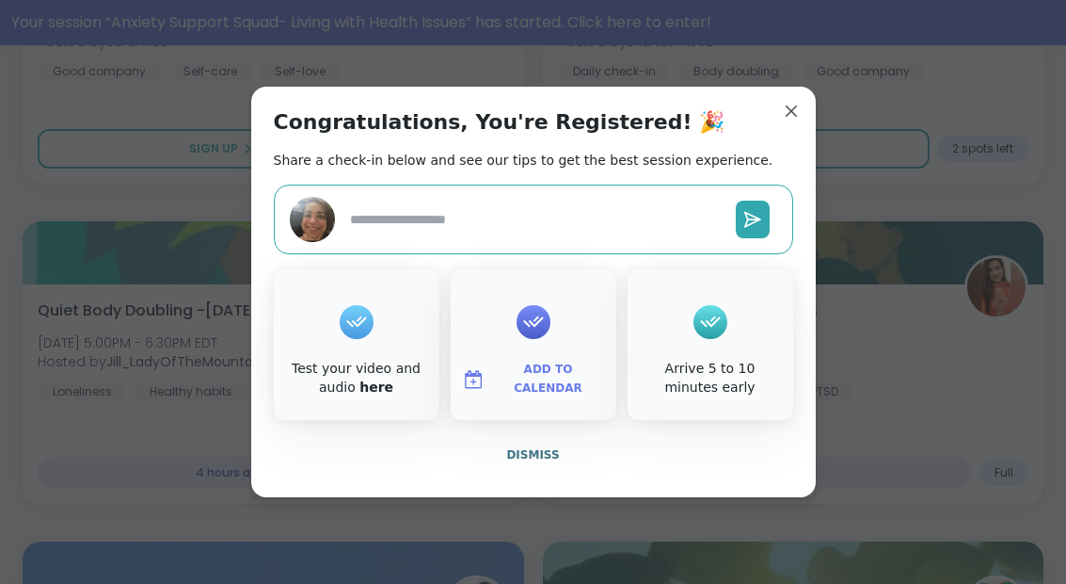
click at [520, 397] on span "Add to Calendar" at bounding box center [548, 378] width 113 height 37
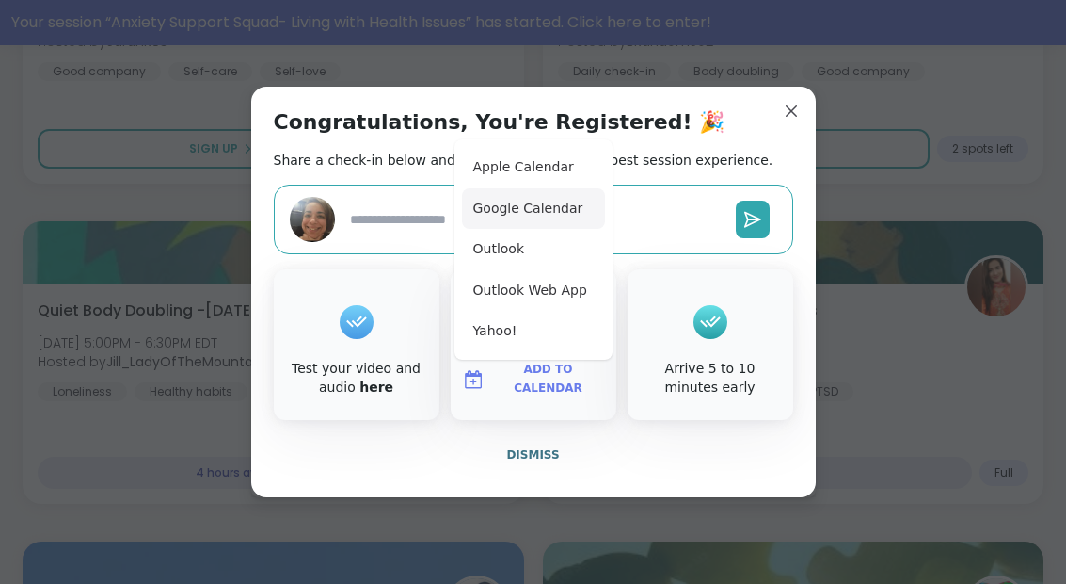
click at [520, 230] on button "Google Calendar" at bounding box center [533, 208] width 143 height 41
type textarea "*"
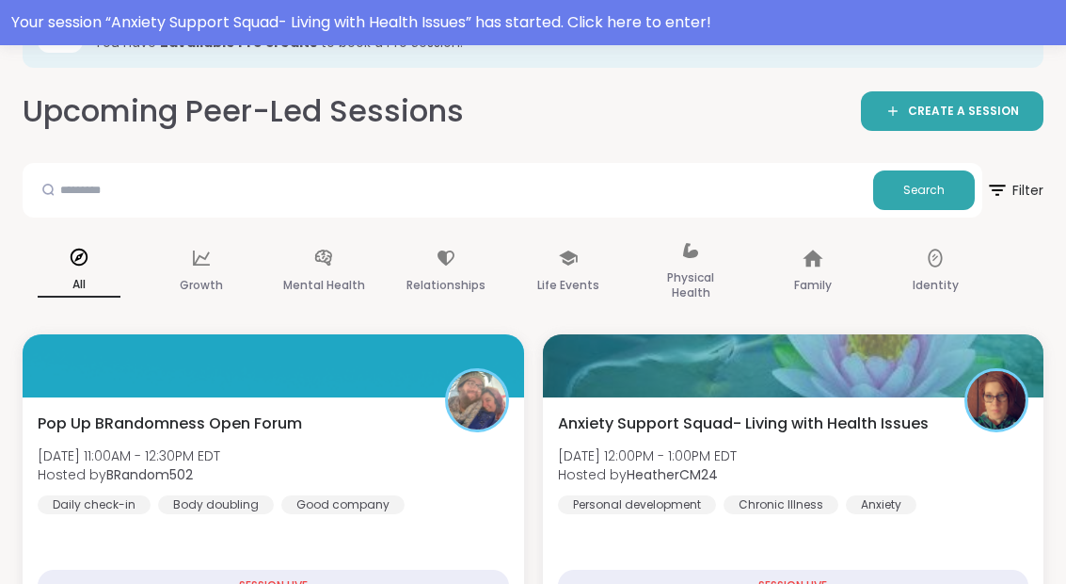
scroll to position [101, 0]
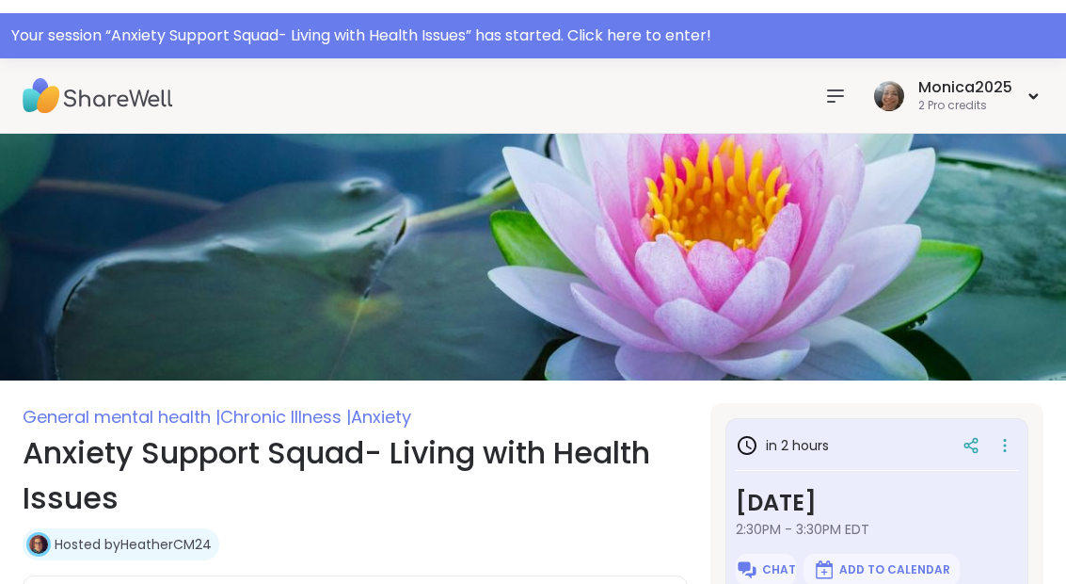
type textarea "*"
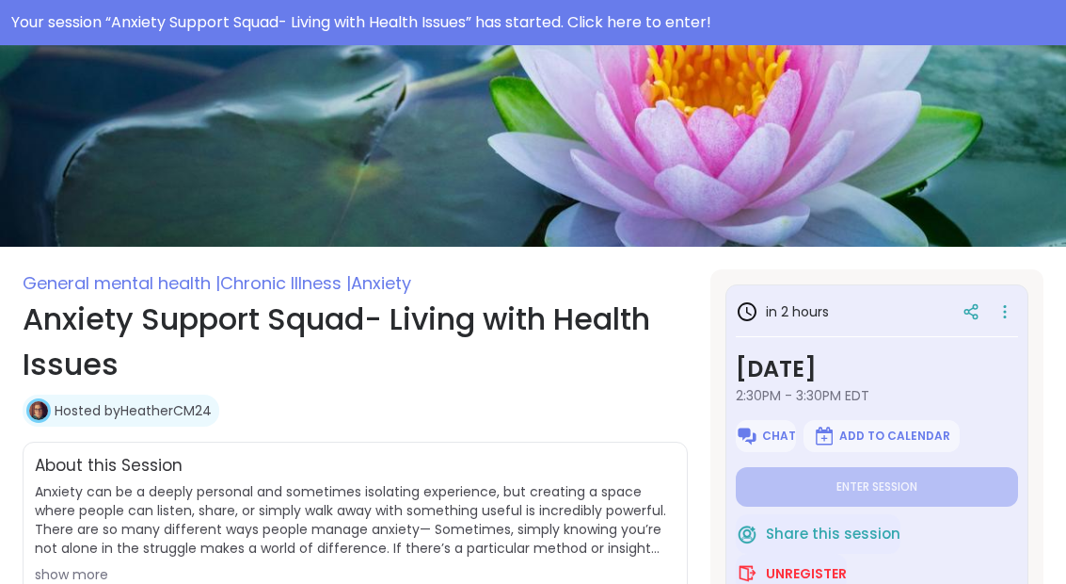
scroll to position [207, 0]
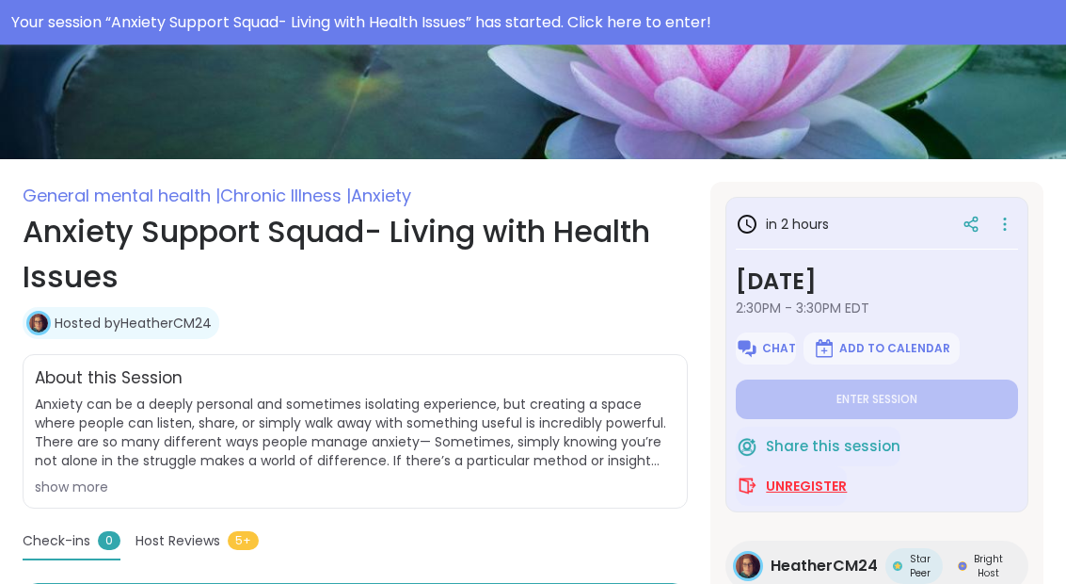
click at [788, 497] on button "Unregister" at bounding box center [791, 487] width 111 height 40
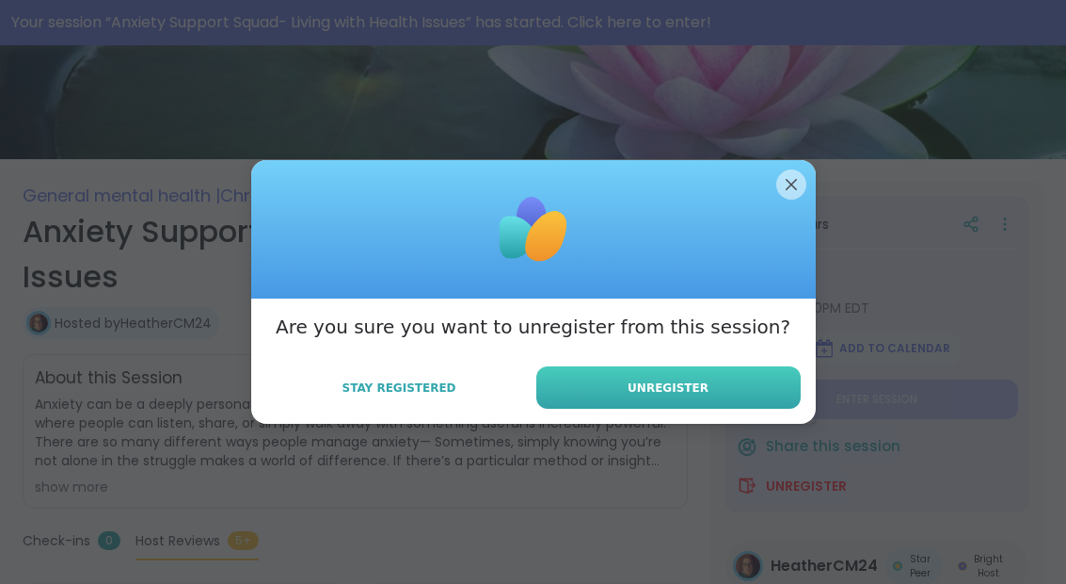
click at [653, 396] on span "Unregister" at bounding box center [668, 387] width 81 height 17
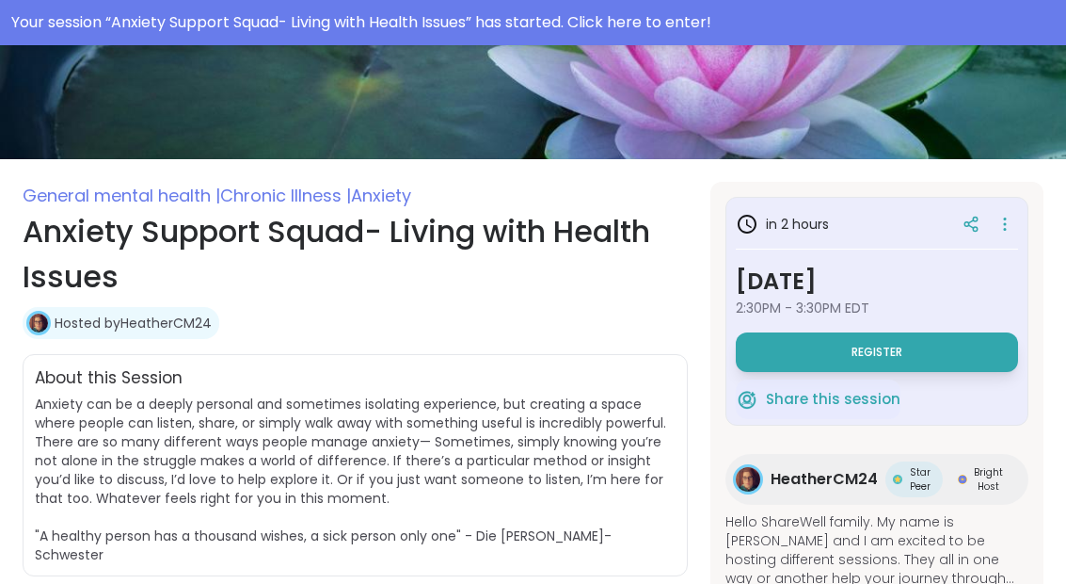
scroll to position [283, 0]
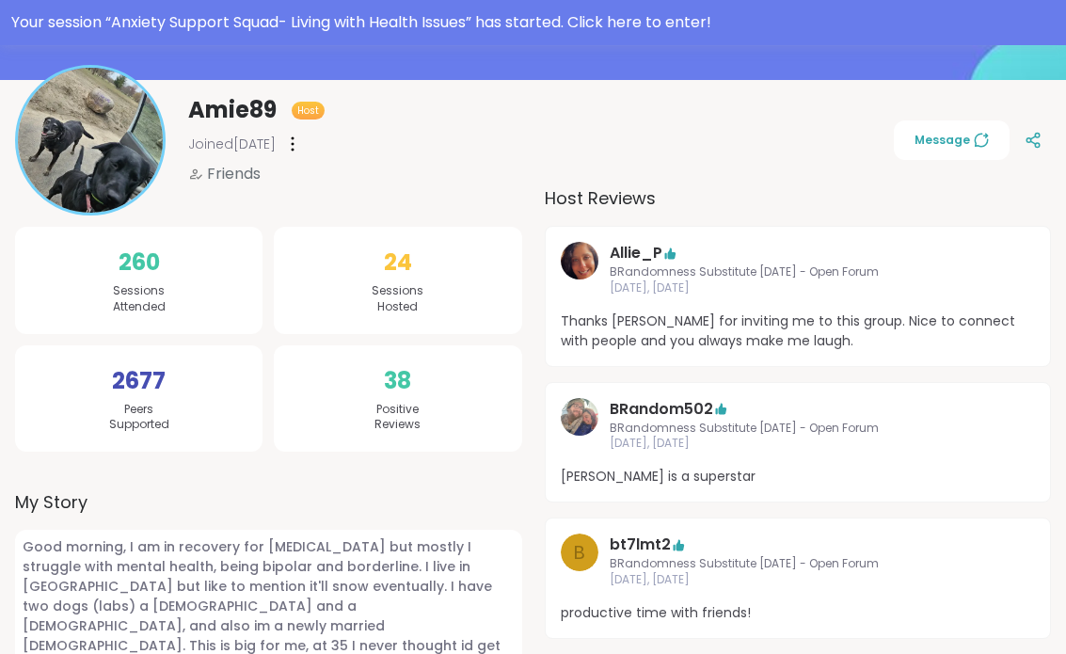
scroll to position [275, 0]
click at [952, 153] on button "Message" at bounding box center [952, 141] width 116 height 40
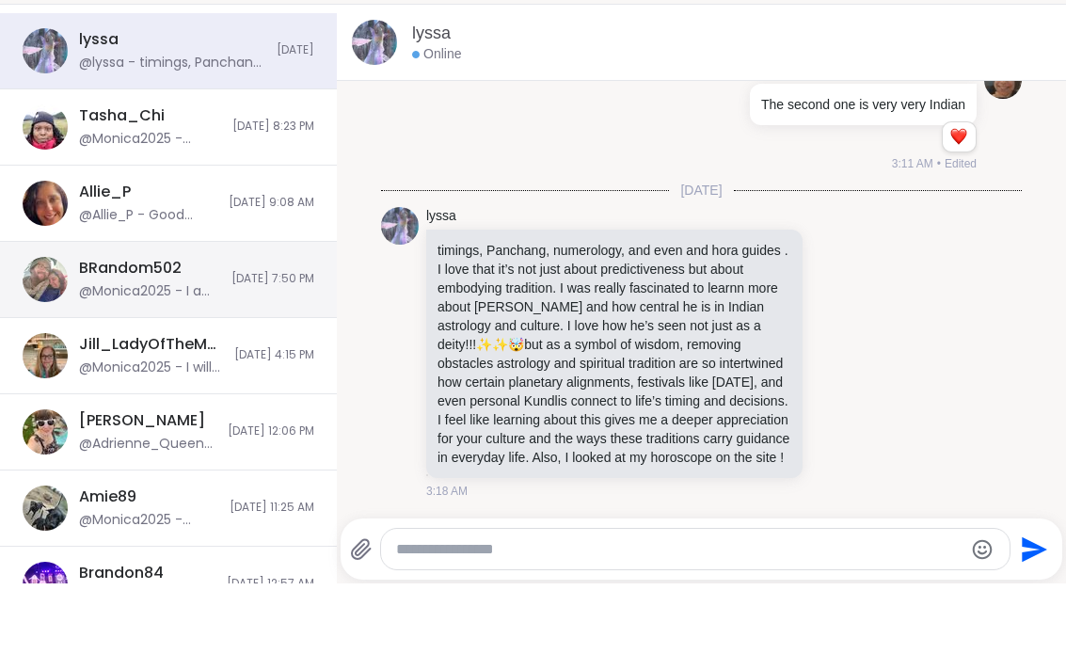
scroll to position [208, 0]
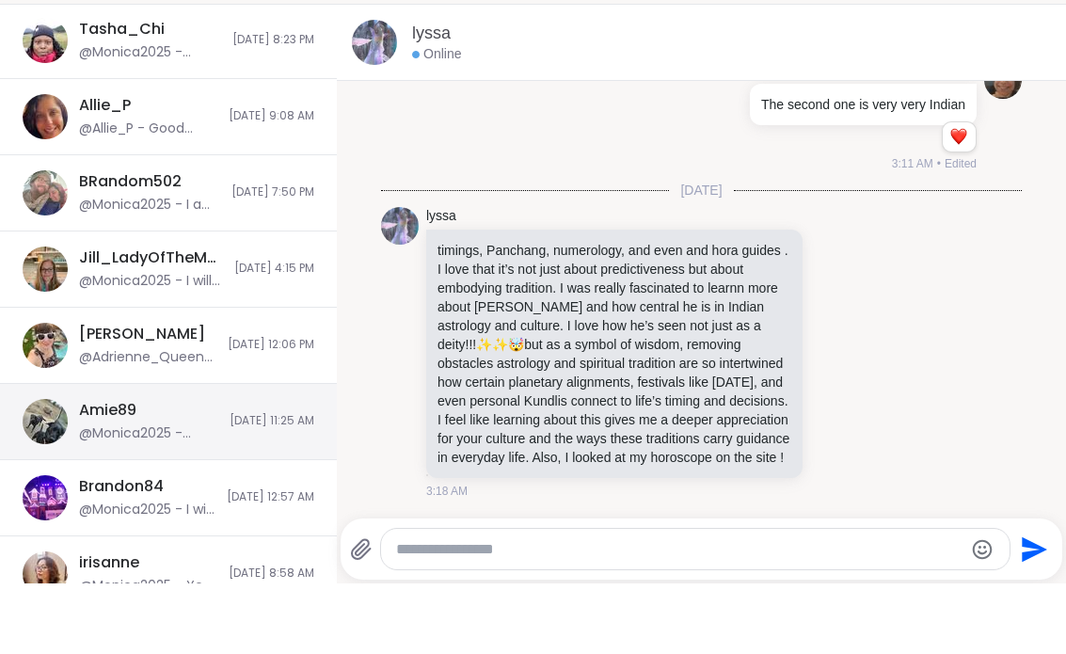
click at [196, 471] on div "Amie89 @Monica2025 - Ty. Im in" at bounding box center [148, 492] width 139 height 43
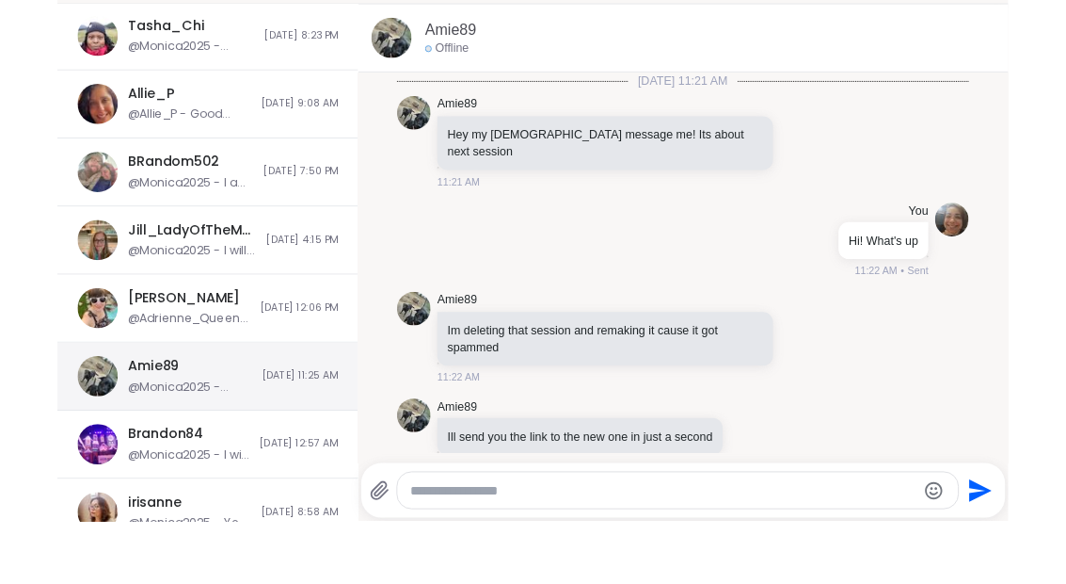
scroll to position [739, 0]
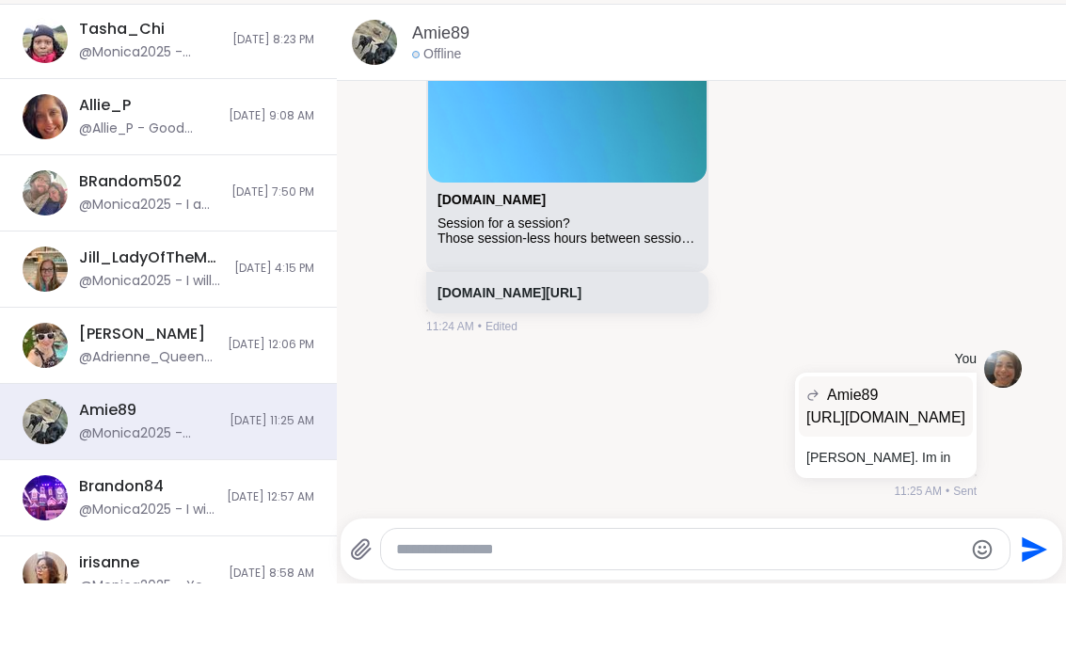
click at [791, 611] on textarea "Type your message" at bounding box center [680, 620] width 568 height 19
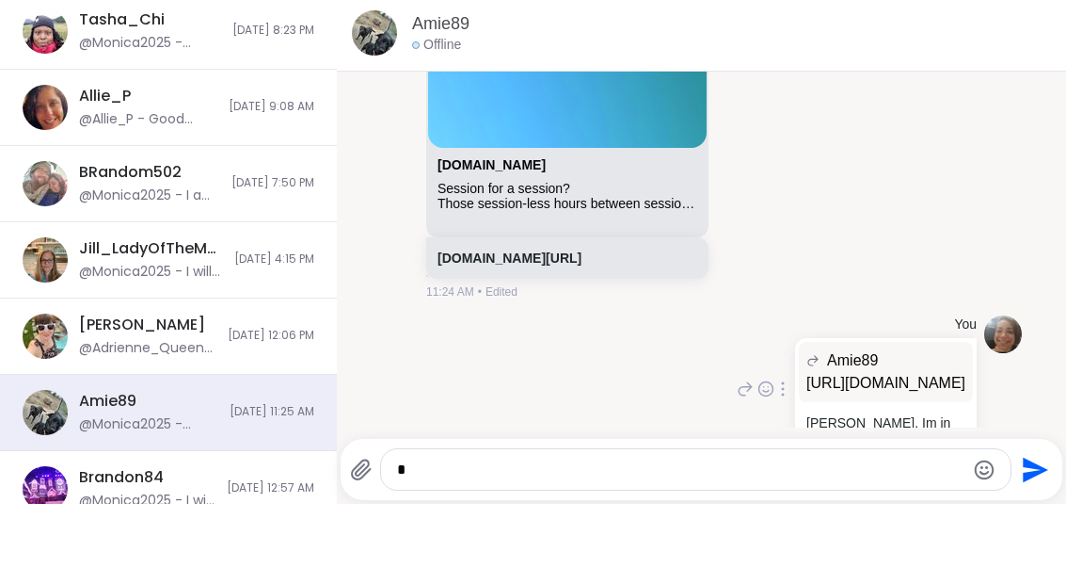
scroll to position [809, 0]
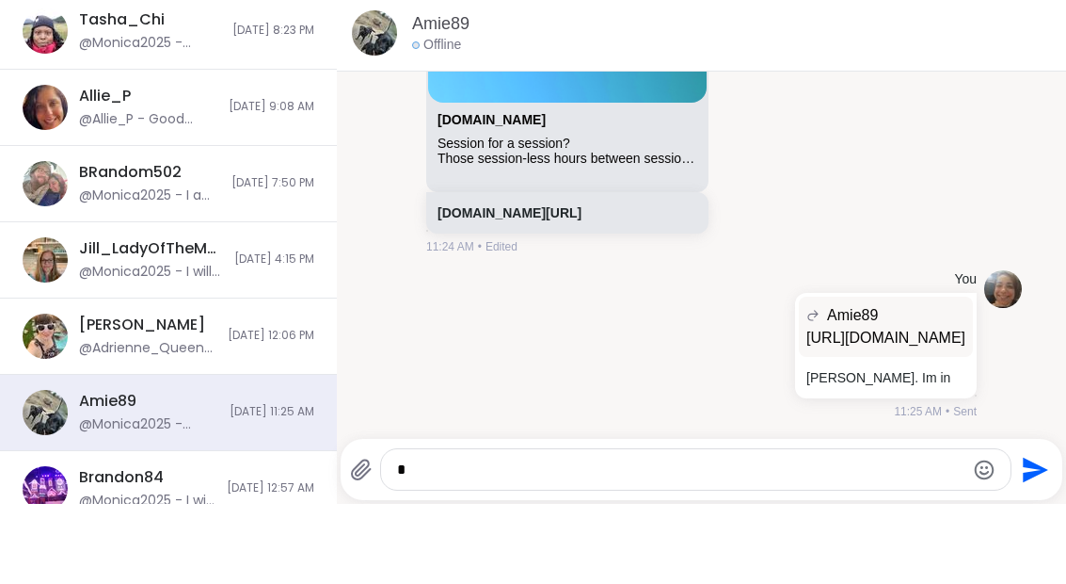
type textarea "*"
click at [539, 529] on div "*" at bounding box center [696, 549] width 631 height 40
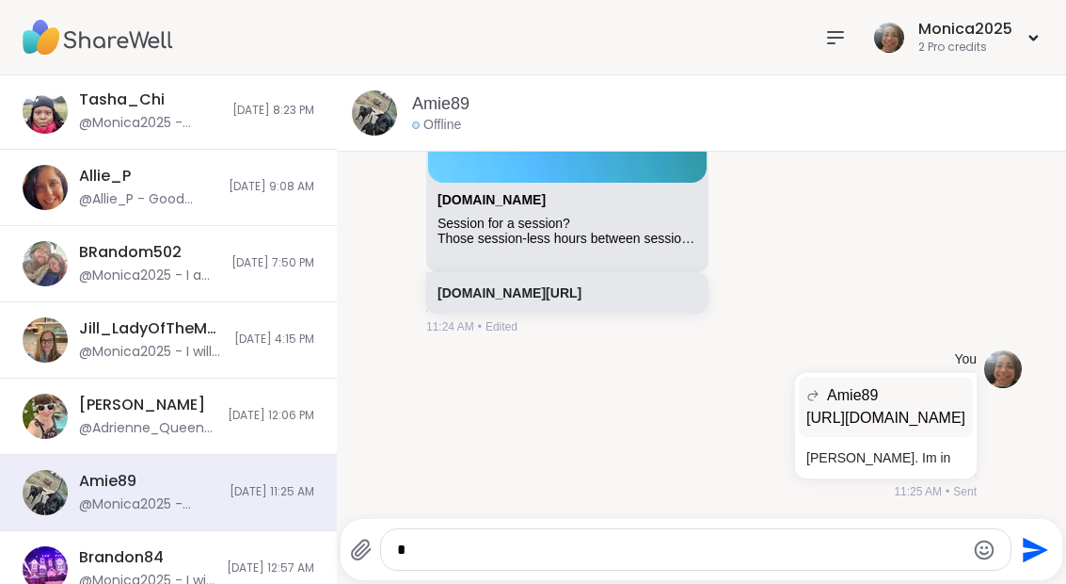
click at [541, 549] on textarea "*" at bounding box center [681, 549] width 568 height 19
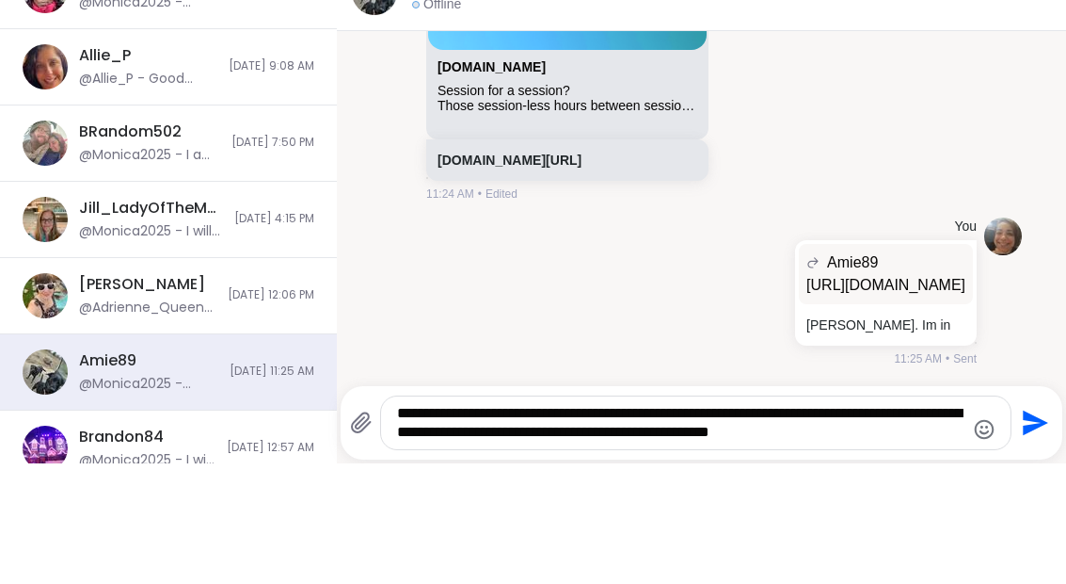
type textarea "**********"
click at [1036, 531] on icon "Send" at bounding box center [1035, 543] width 25 height 25
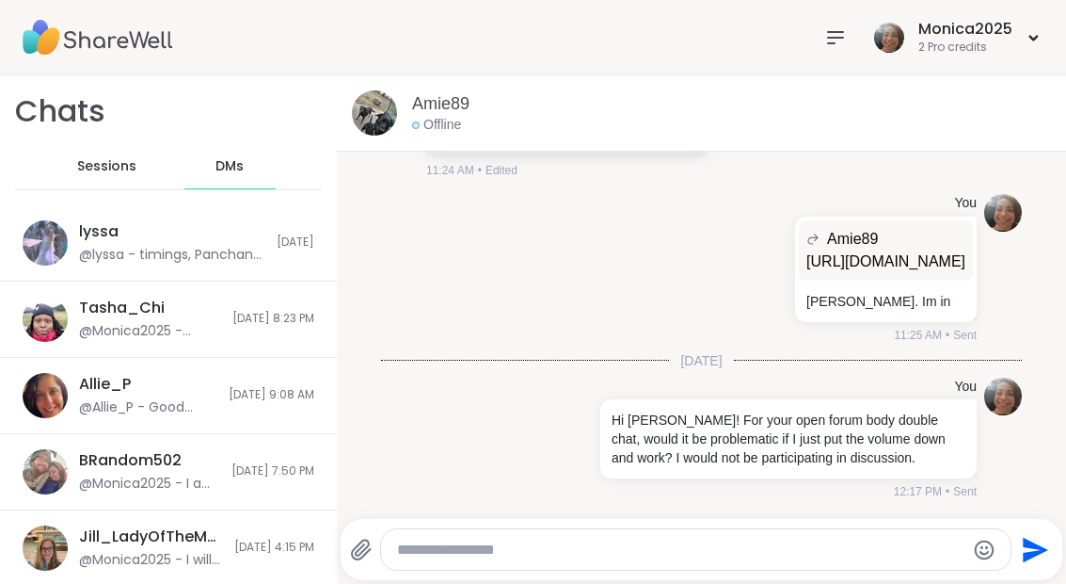
scroll to position [0, 0]
click at [103, 182] on div "Sessions" at bounding box center [107, 166] width 92 height 45
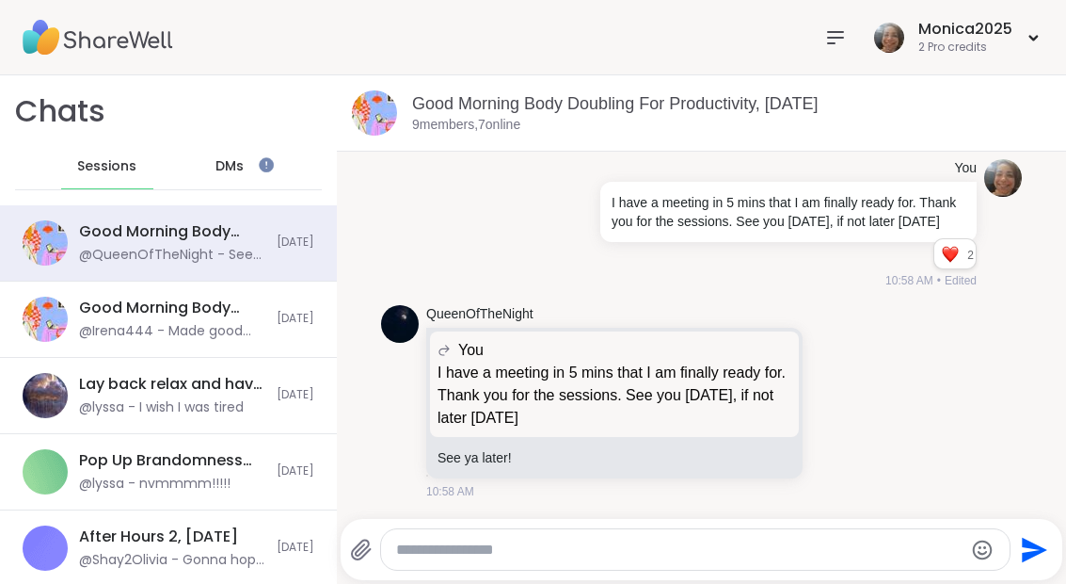
click at [271, 177] on div "DMs" at bounding box center [230, 166] width 92 height 45
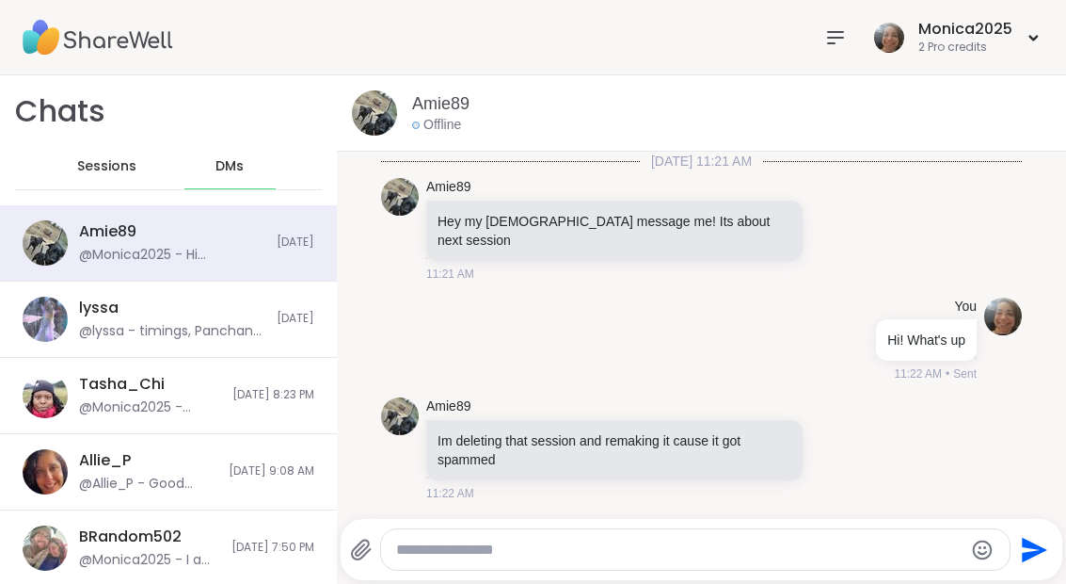
scroll to position [966, 0]
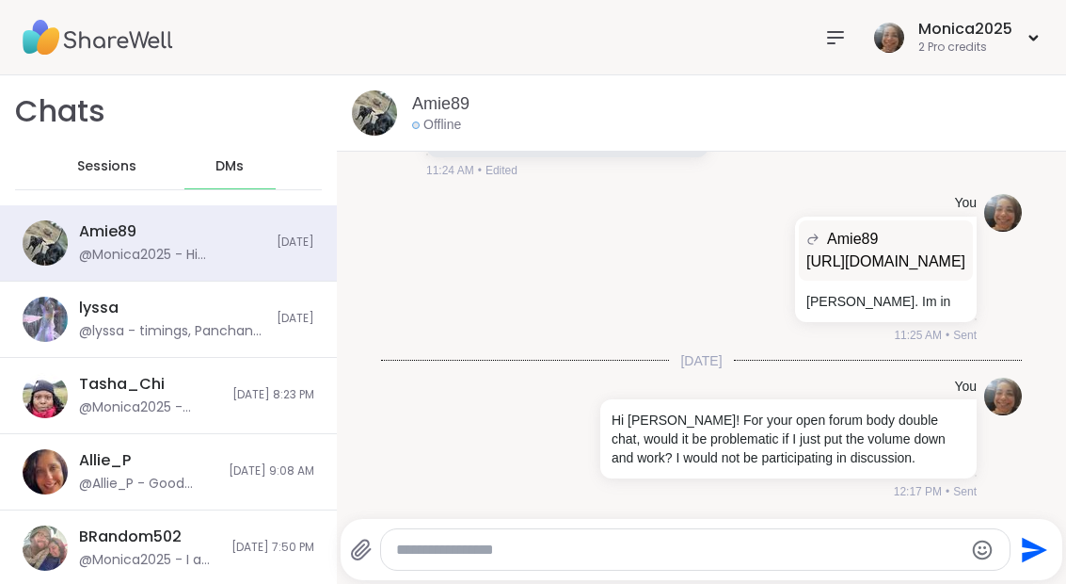
click at [115, 169] on span "Sessions" at bounding box center [106, 166] width 59 height 19
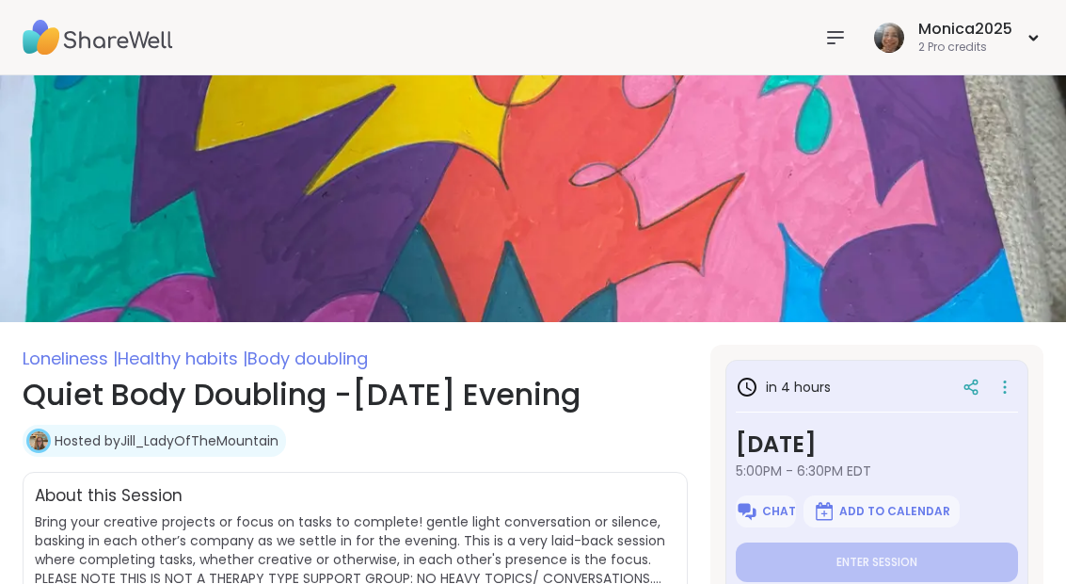
type textarea "*"
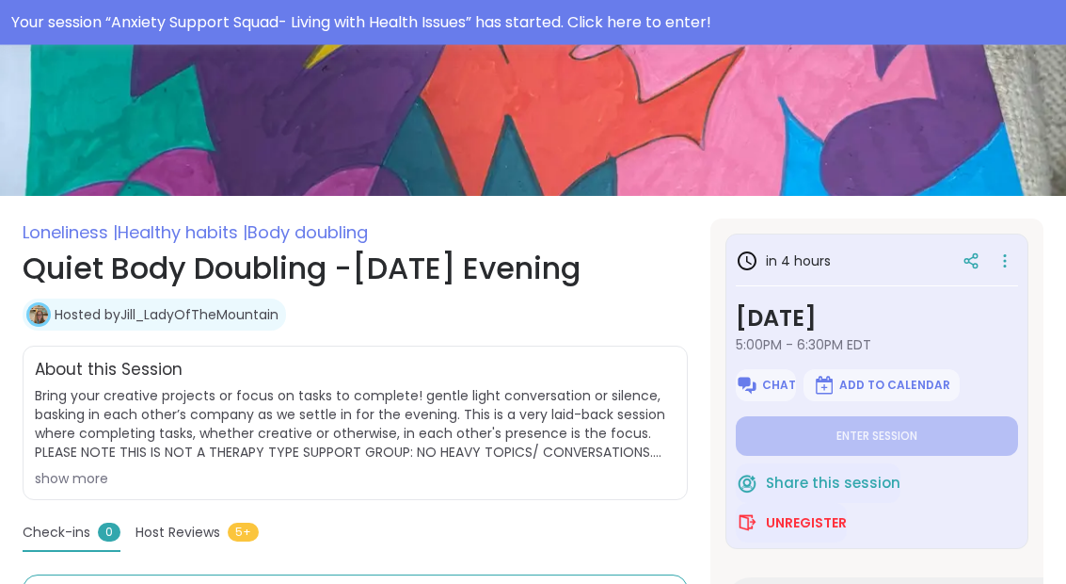
scroll to position [212, 0]
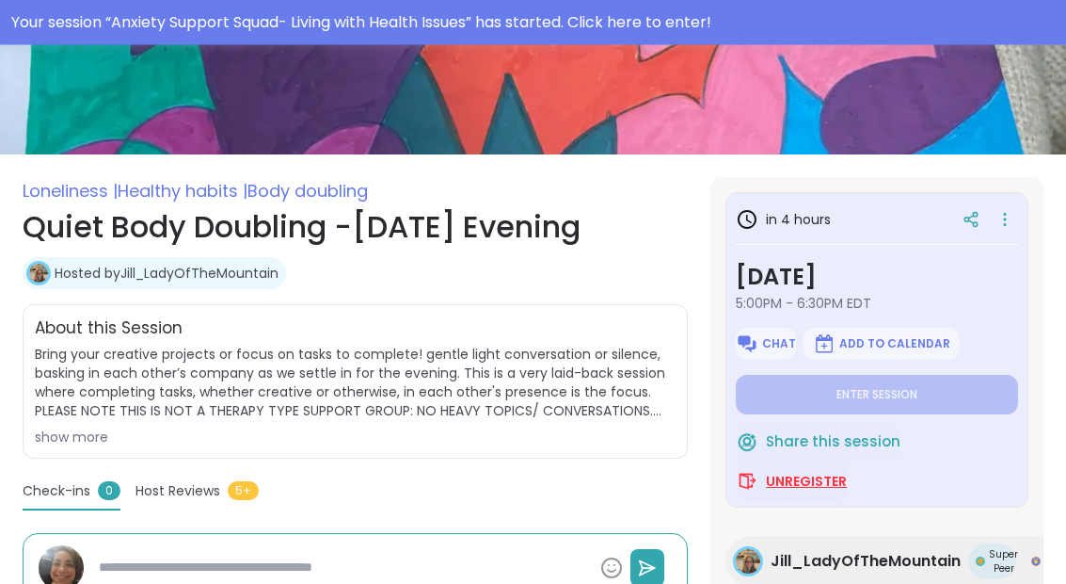
click at [822, 483] on span "Unregister" at bounding box center [806, 482] width 81 height 19
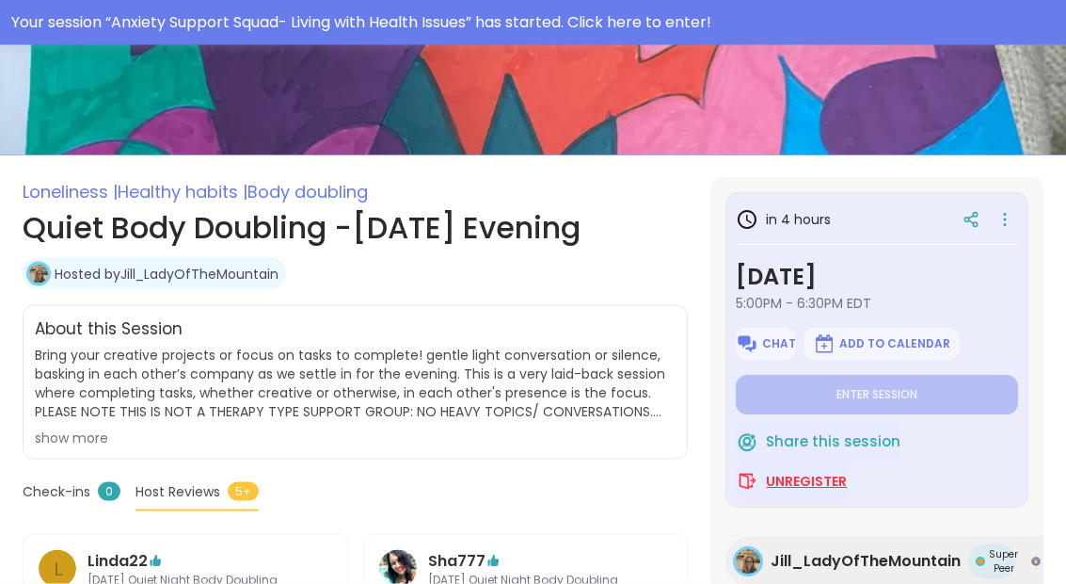
scroll to position [213, 0]
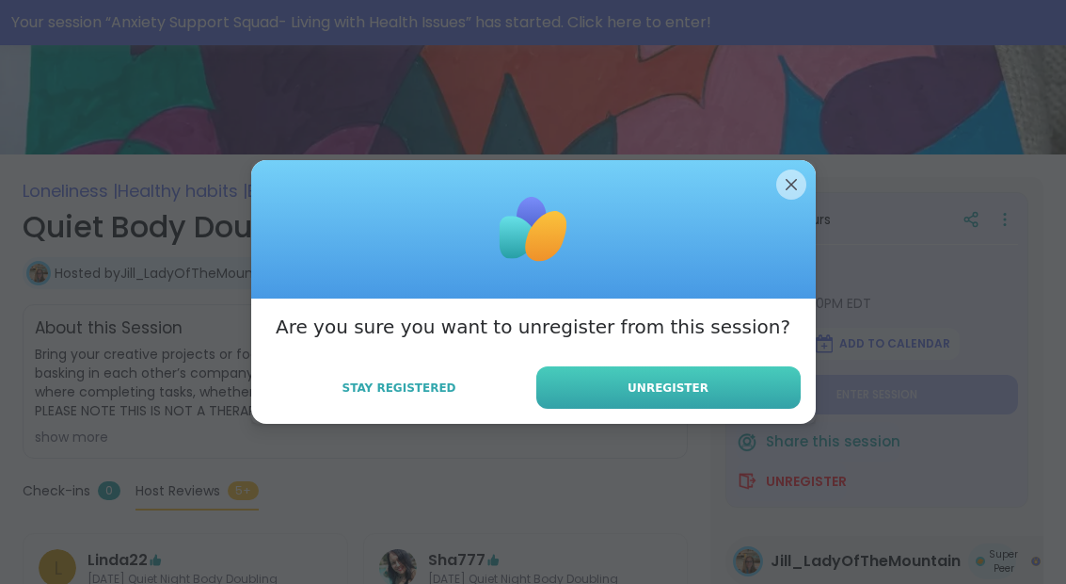
click at [682, 396] on span "Unregister" at bounding box center [668, 387] width 81 height 17
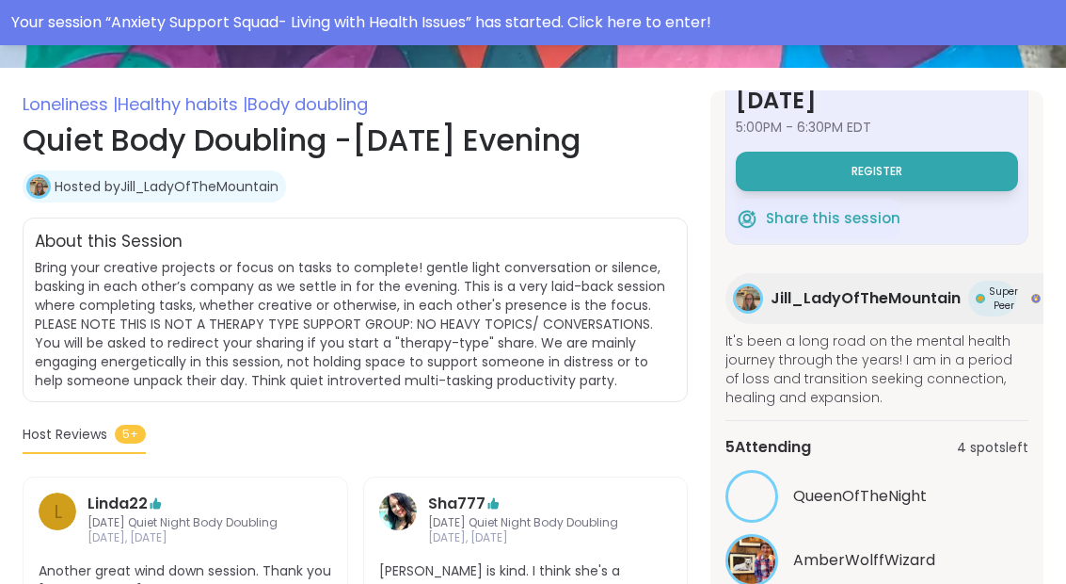
scroll to position [83, 0]
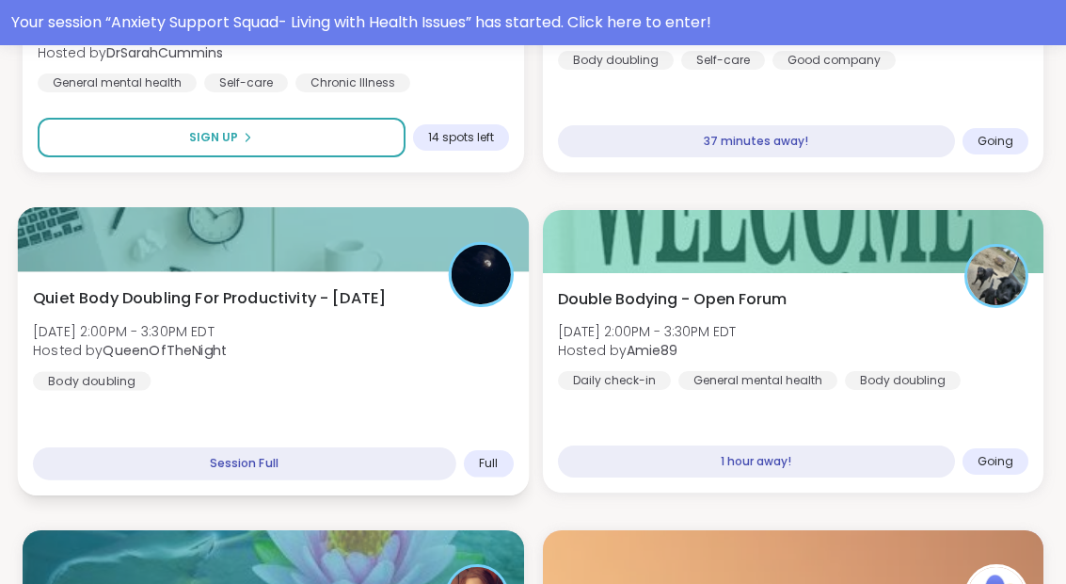
scroll to position [1897, 0]
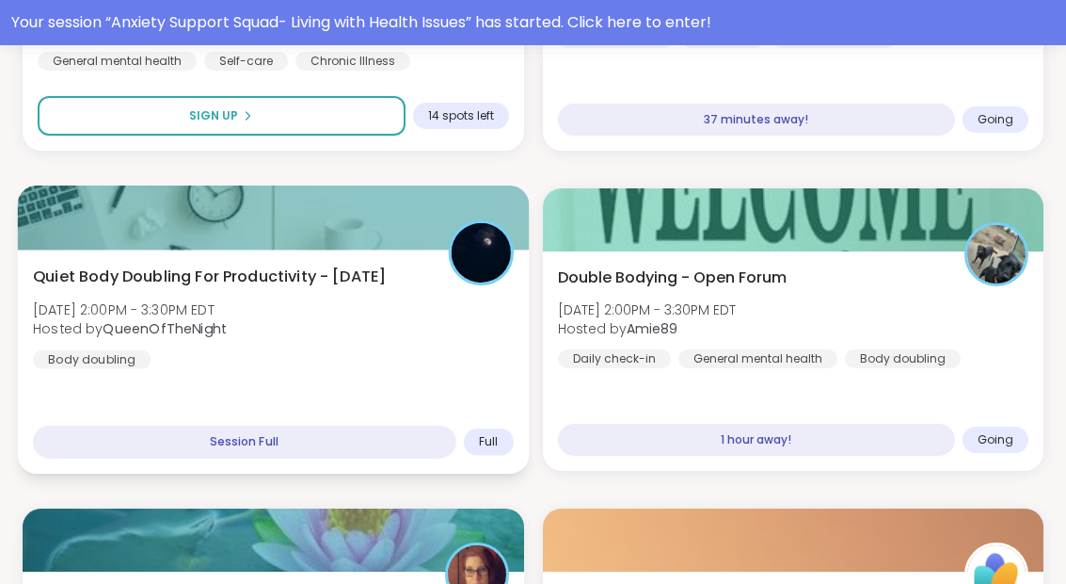
click at [331, 386] on div "Quiet Body Doubling For Productivity - [DATE] [DATE] 2:00PM - 3:30PM EDT Hosted…" at bounding box center [273, 361] width 511 height 224
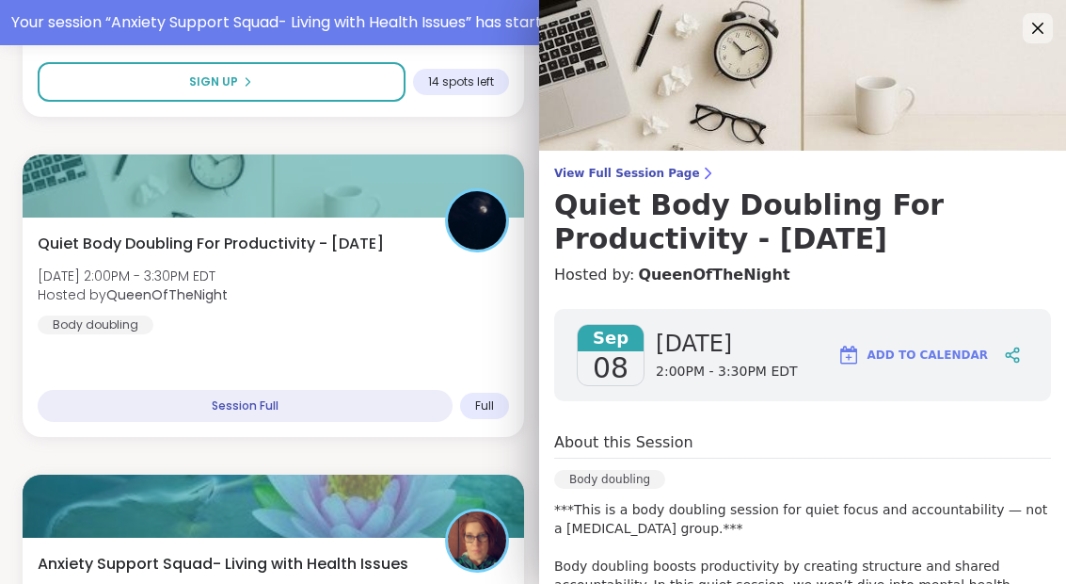
scroll to position [0, 0]
click at [1037, 40] on icon at bounding box center [1038, 28] width 24 height 24
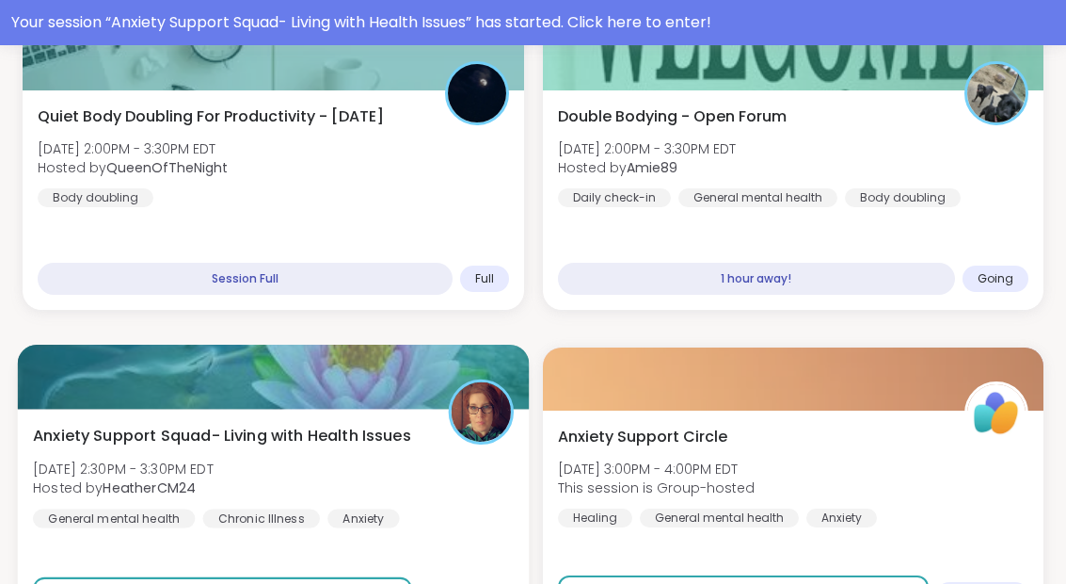
scroll to position [2100, 0]
